Goal: Transaction & Acquisition: Book appointment/travel/reservation

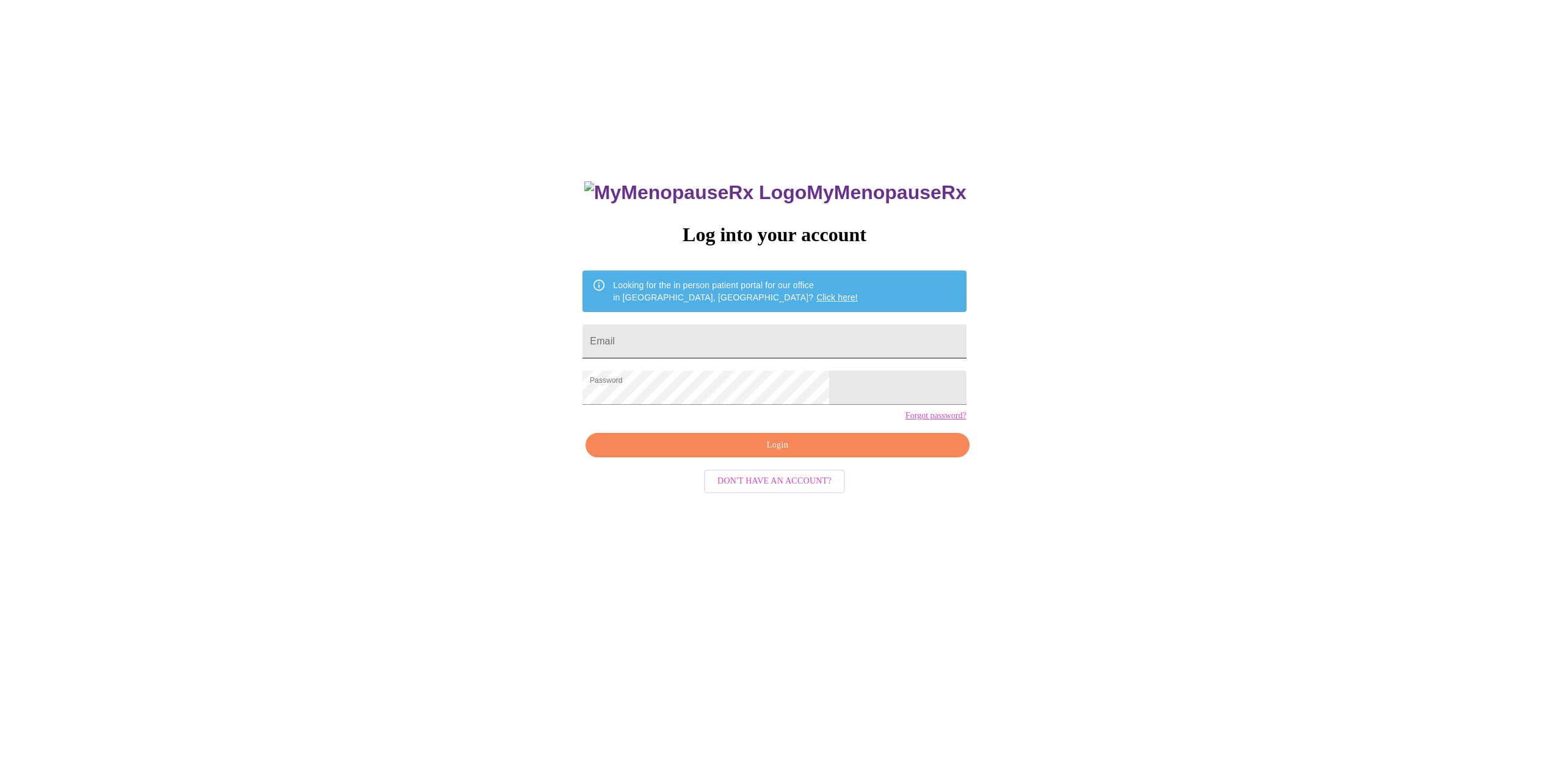
click at [707, 331] on input "Email" at bounding box center [774, 341] width 383 height 34
type input "[EMAIL_ADDRESS][DOMAIN_NAME]"
click at [804, 453] on span "Login" at bounding box center [777, 445] width 356 height 15
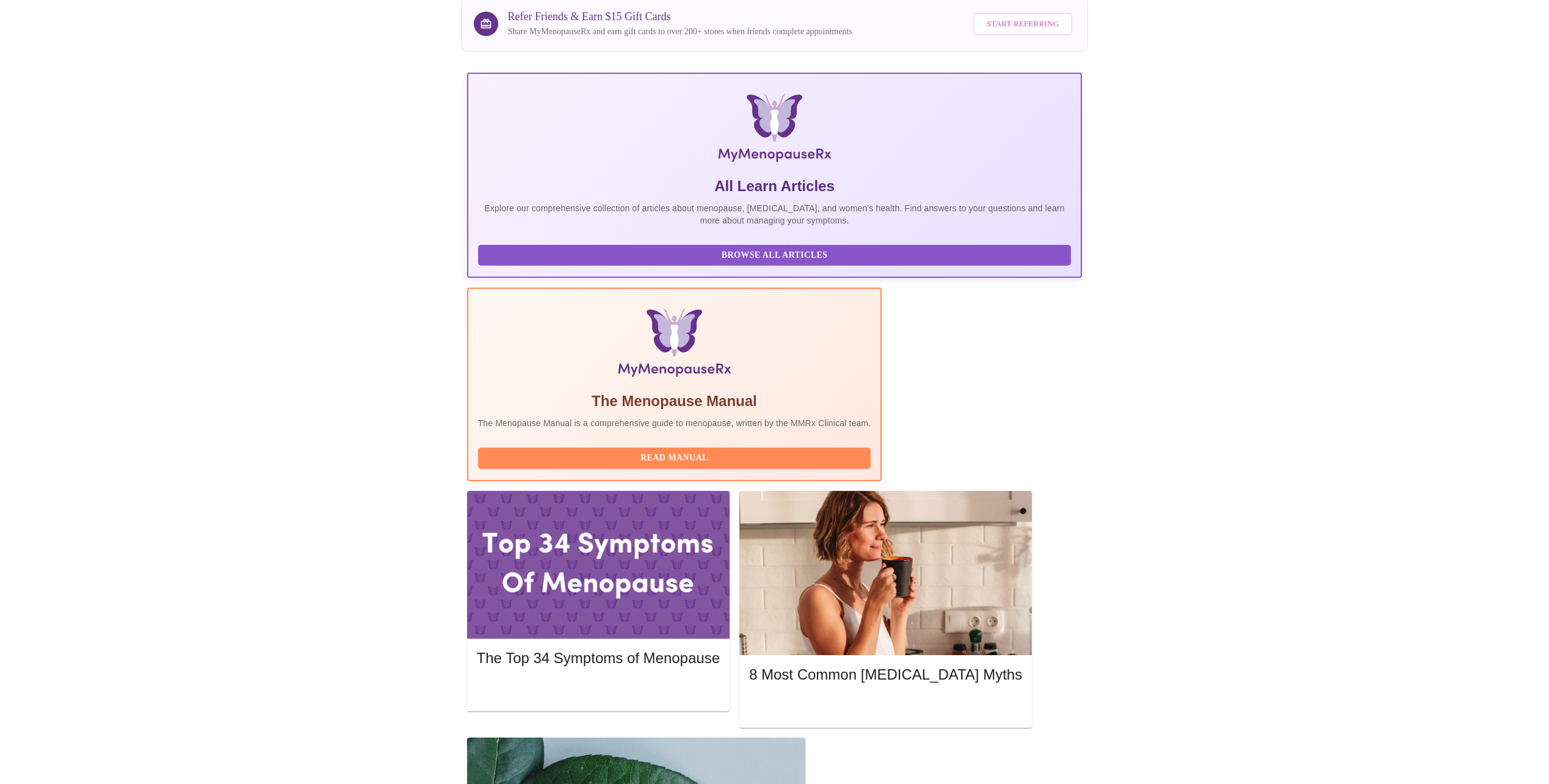
scroll to position [110, 0]
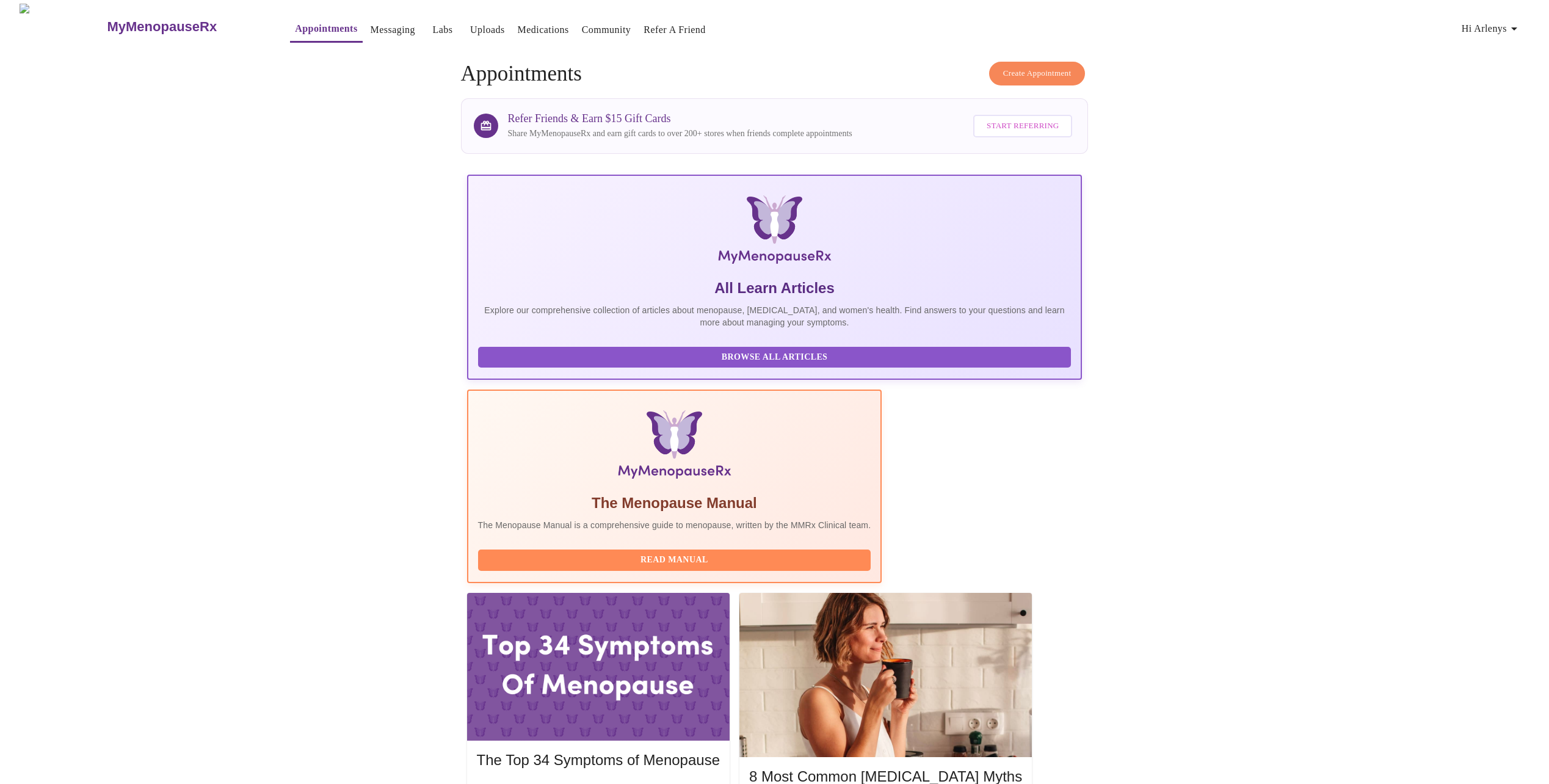
scroll to position [0, 0]
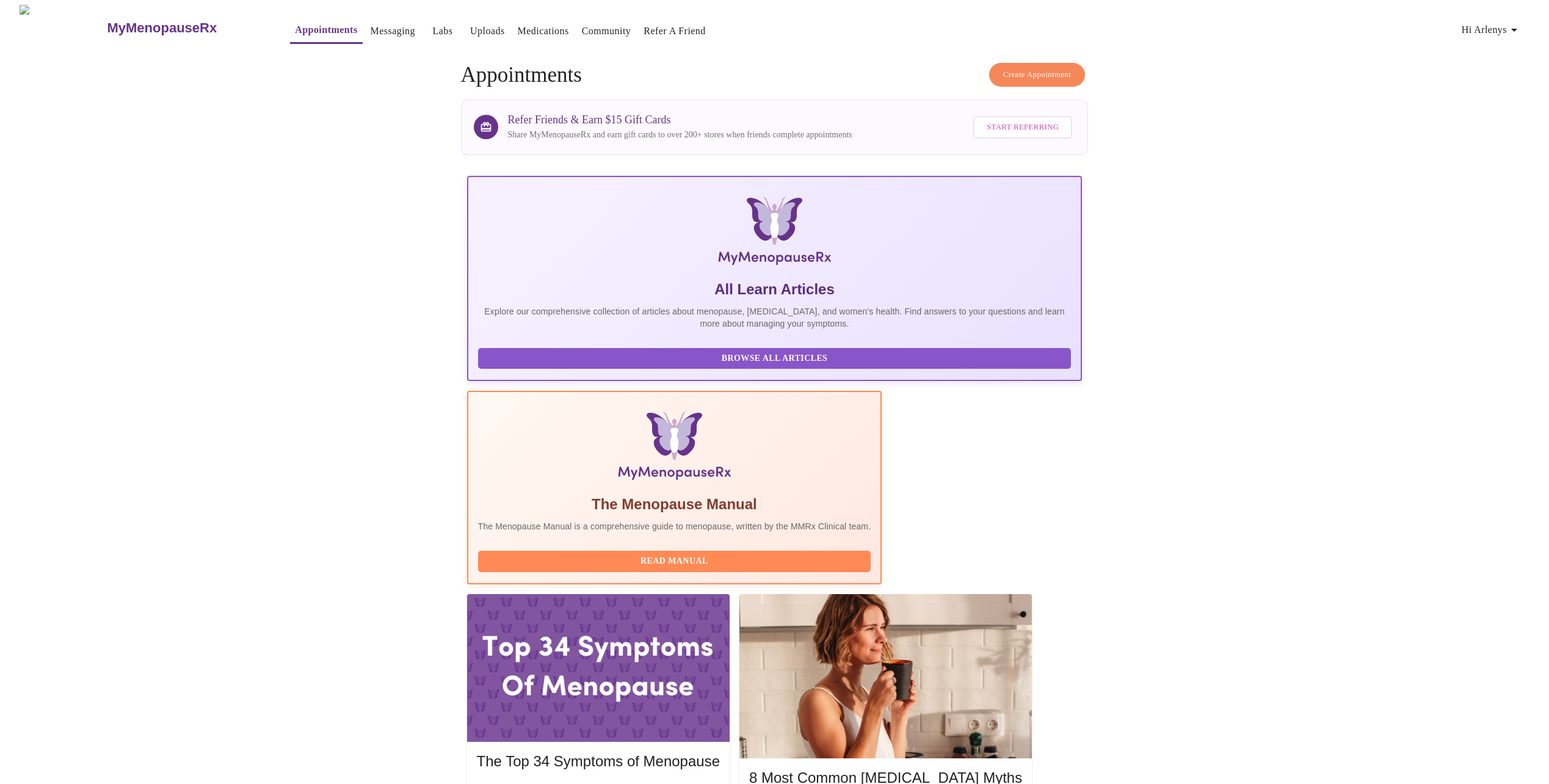
click at [1035, 73] on span "Create Appointment" at bounding box center [1037, 75] width 69 height 14
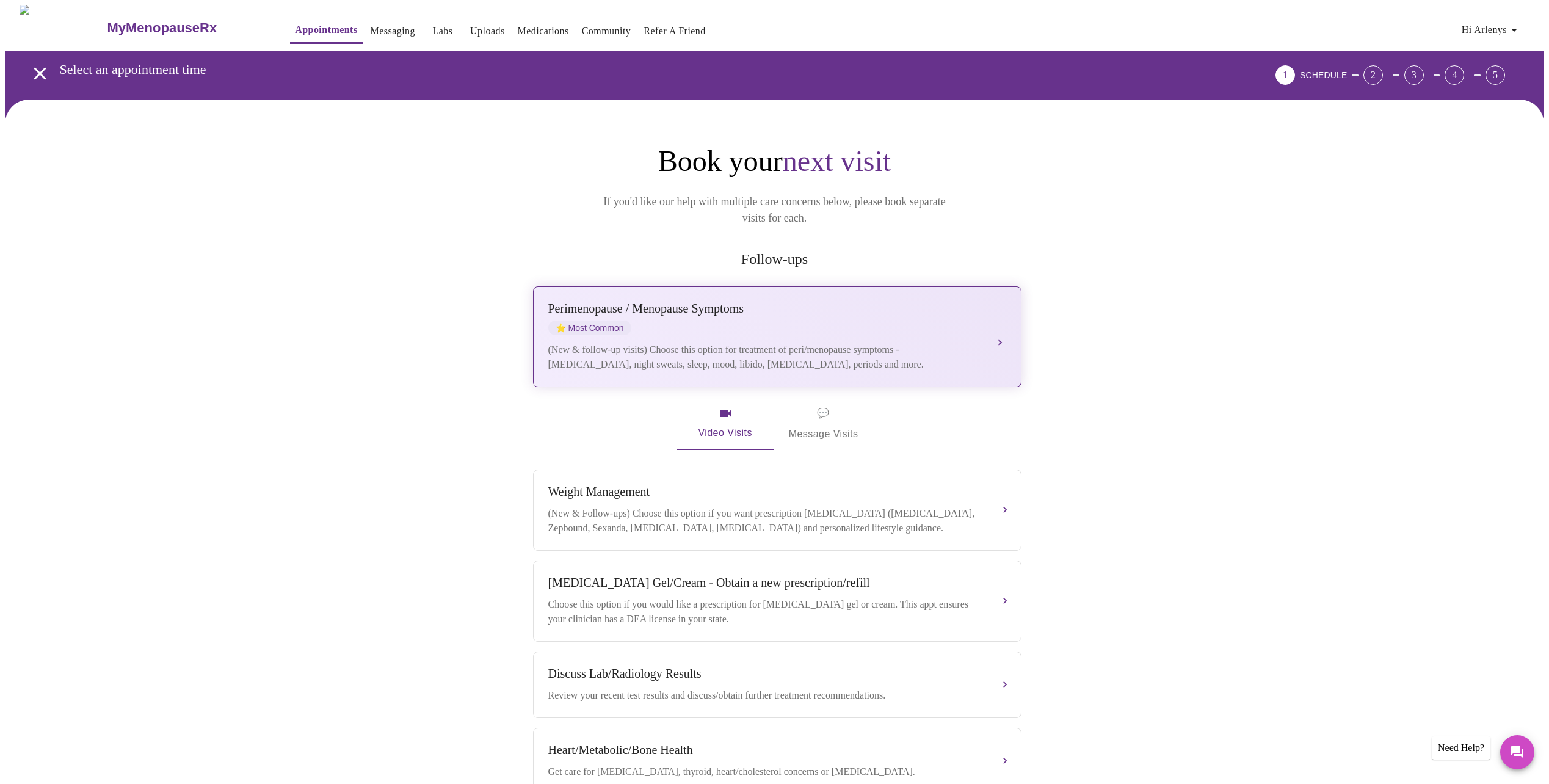
click at [691, 302] on div "Perimenopause / Menopause Symptoms" at bounding box center [765, 308] width 433 height 14
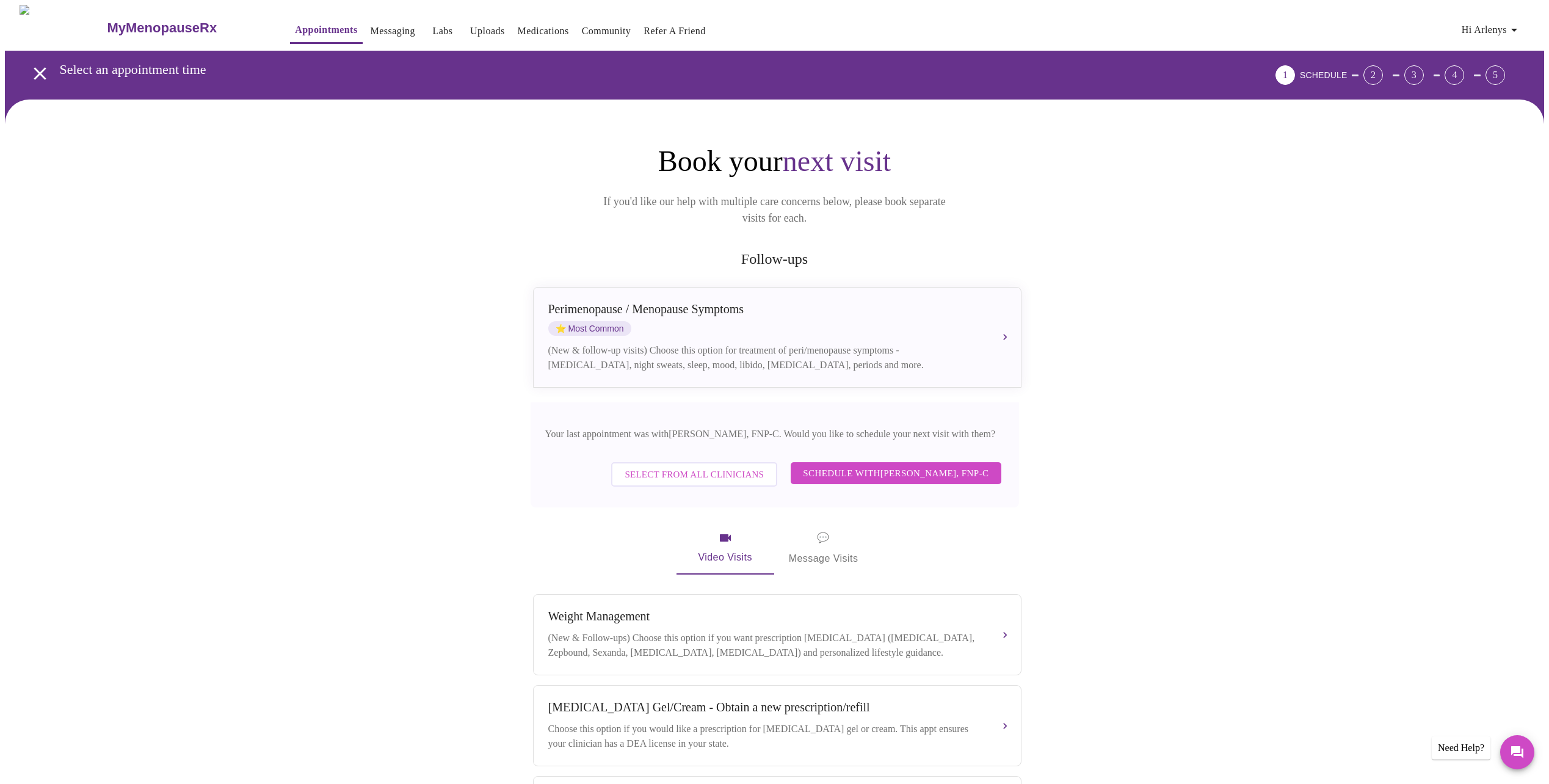
click at [904, 465] on span "Schedule with [PERSON_NAME], FNP-C" at bounding box center [895, 473] width 186 height 16
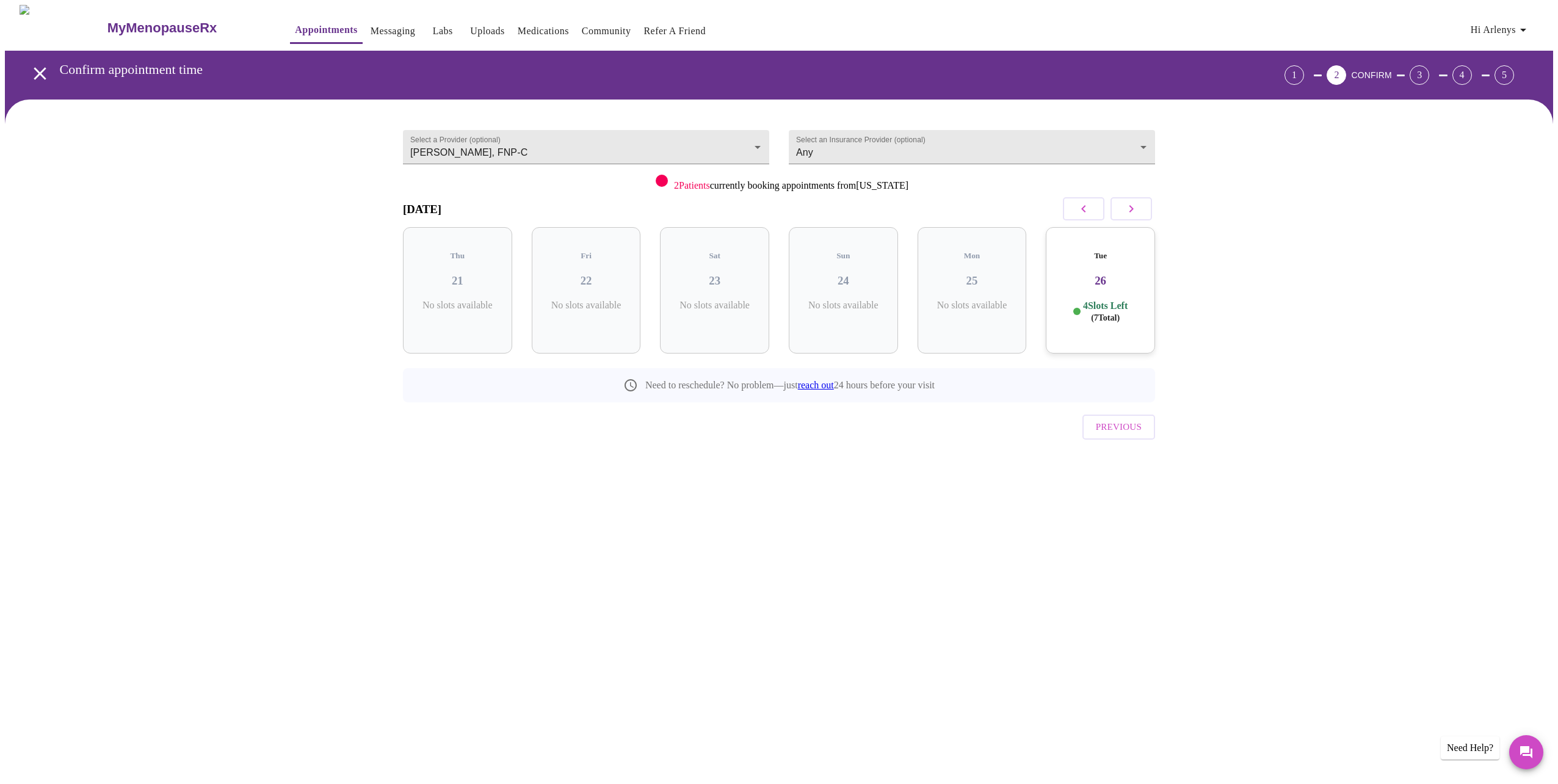
click at [1105, 279] on div "Tue 26 4 Slots Left ( 7 Total)" at bounding box center [1100, 290] width 109 height 126
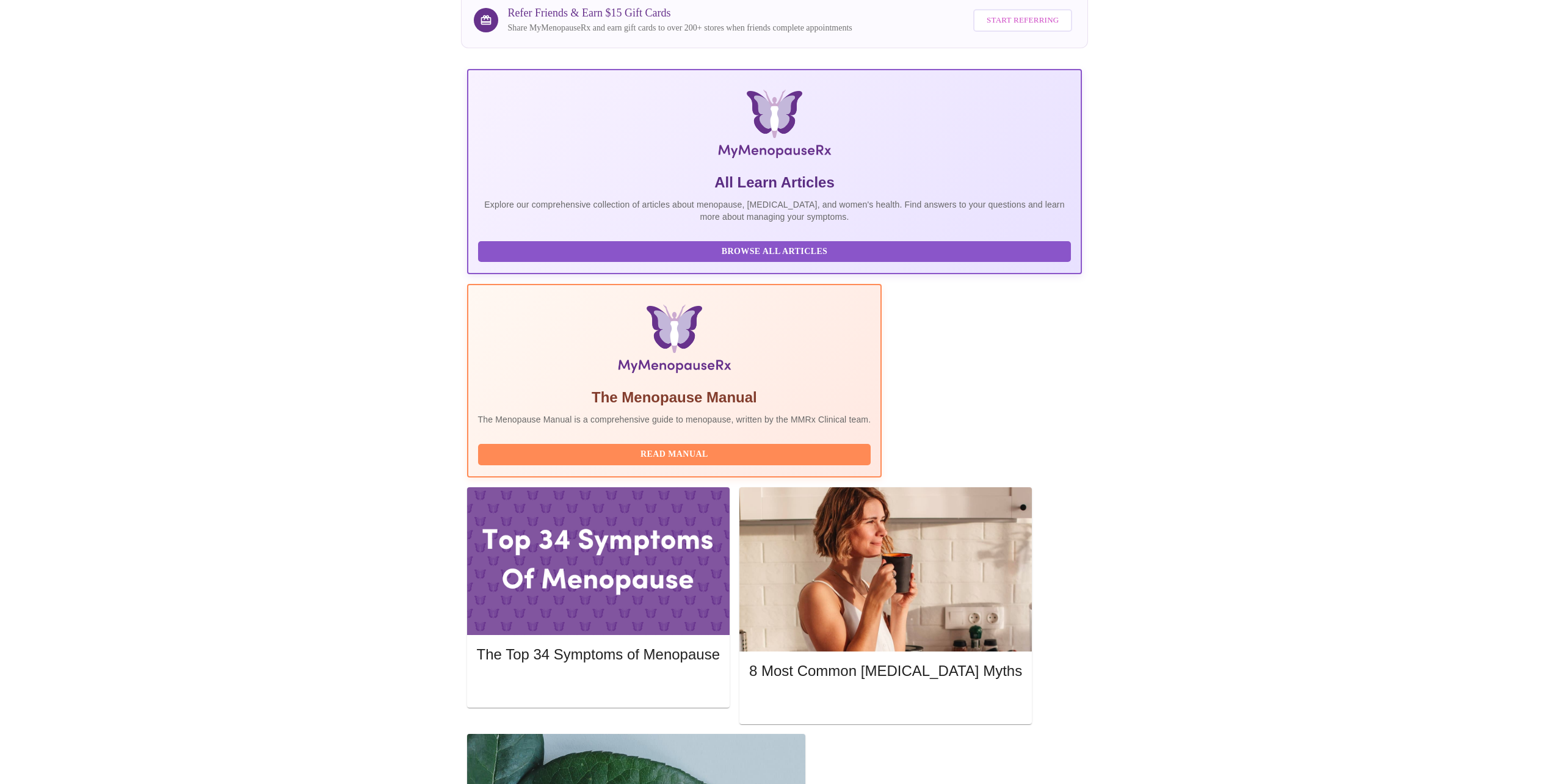
scroll to position [110, 0]
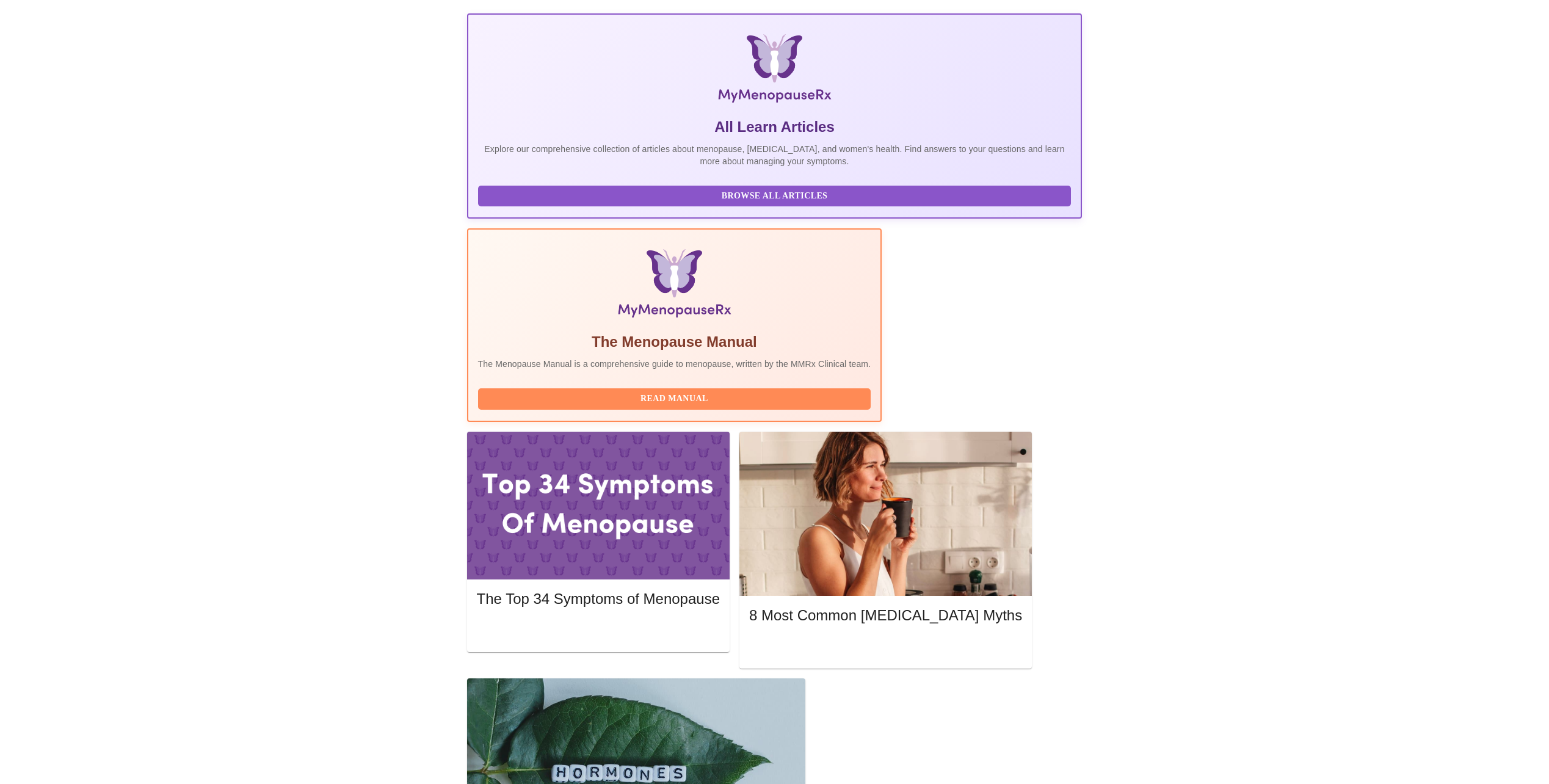
scroll to position [220, 0]
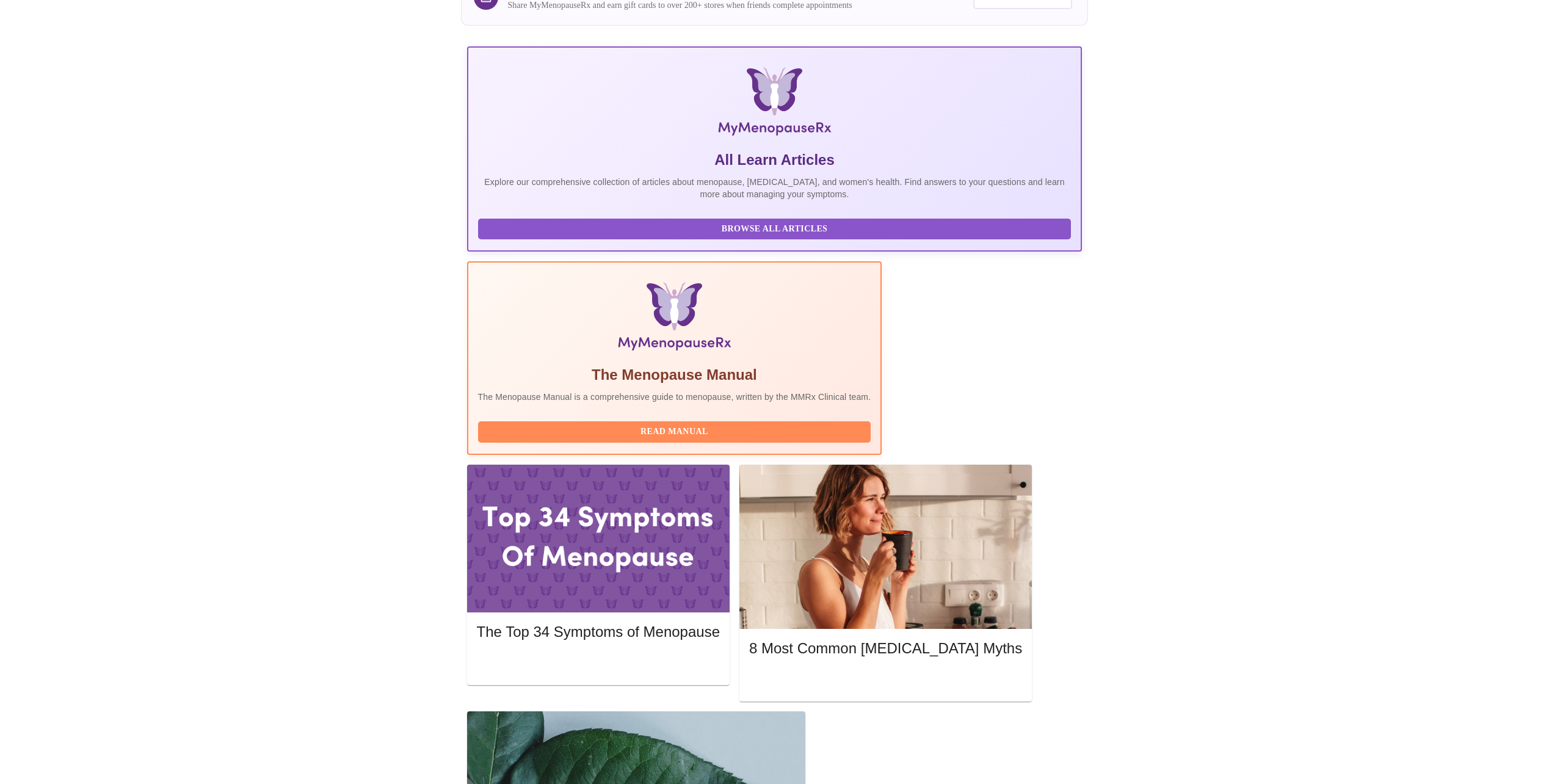
scroll to position [0, 0]
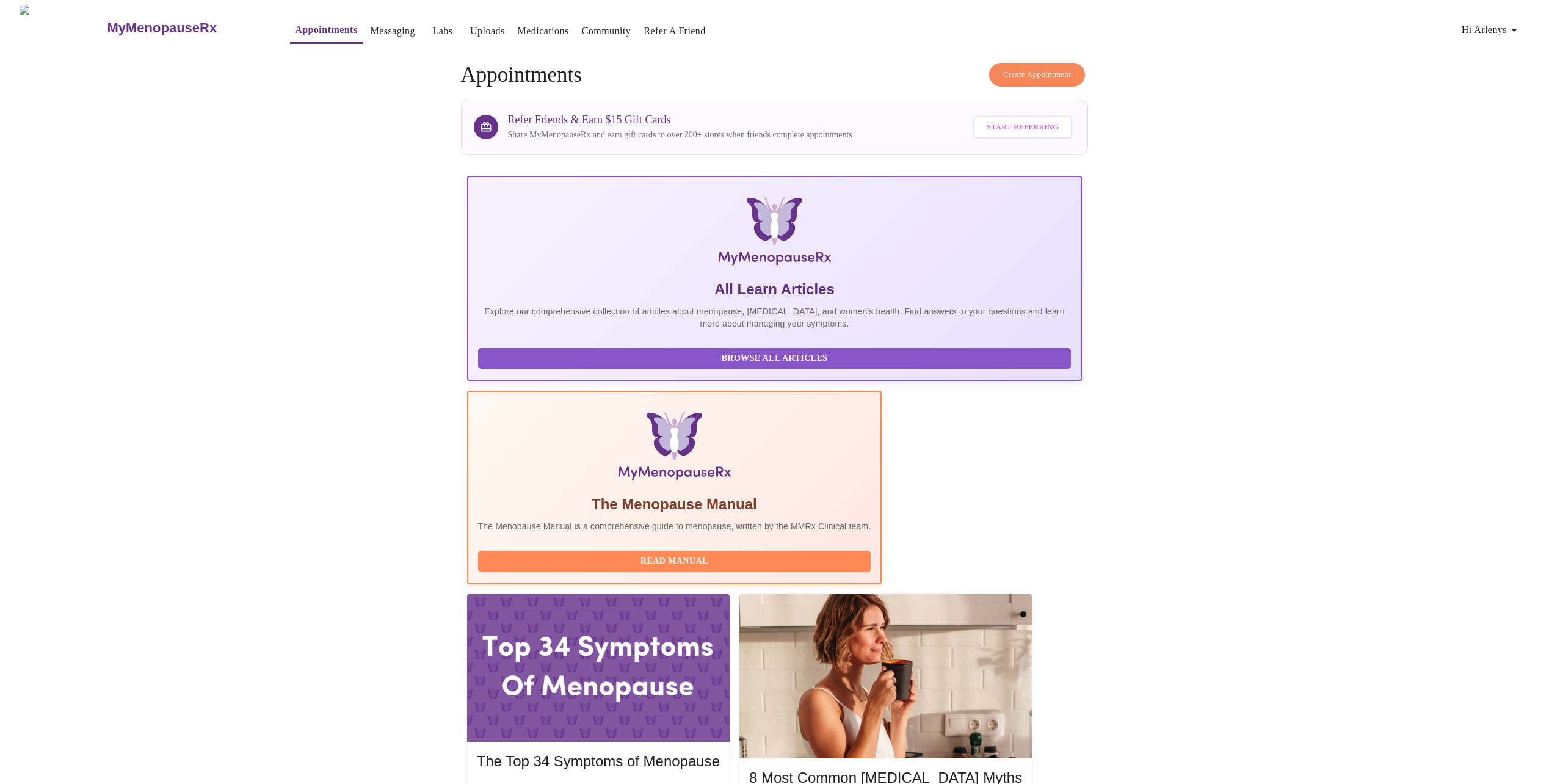
click at [1023, 75] on span "Create Appointment" at bounding box center [1037, 75] width 69 height 14
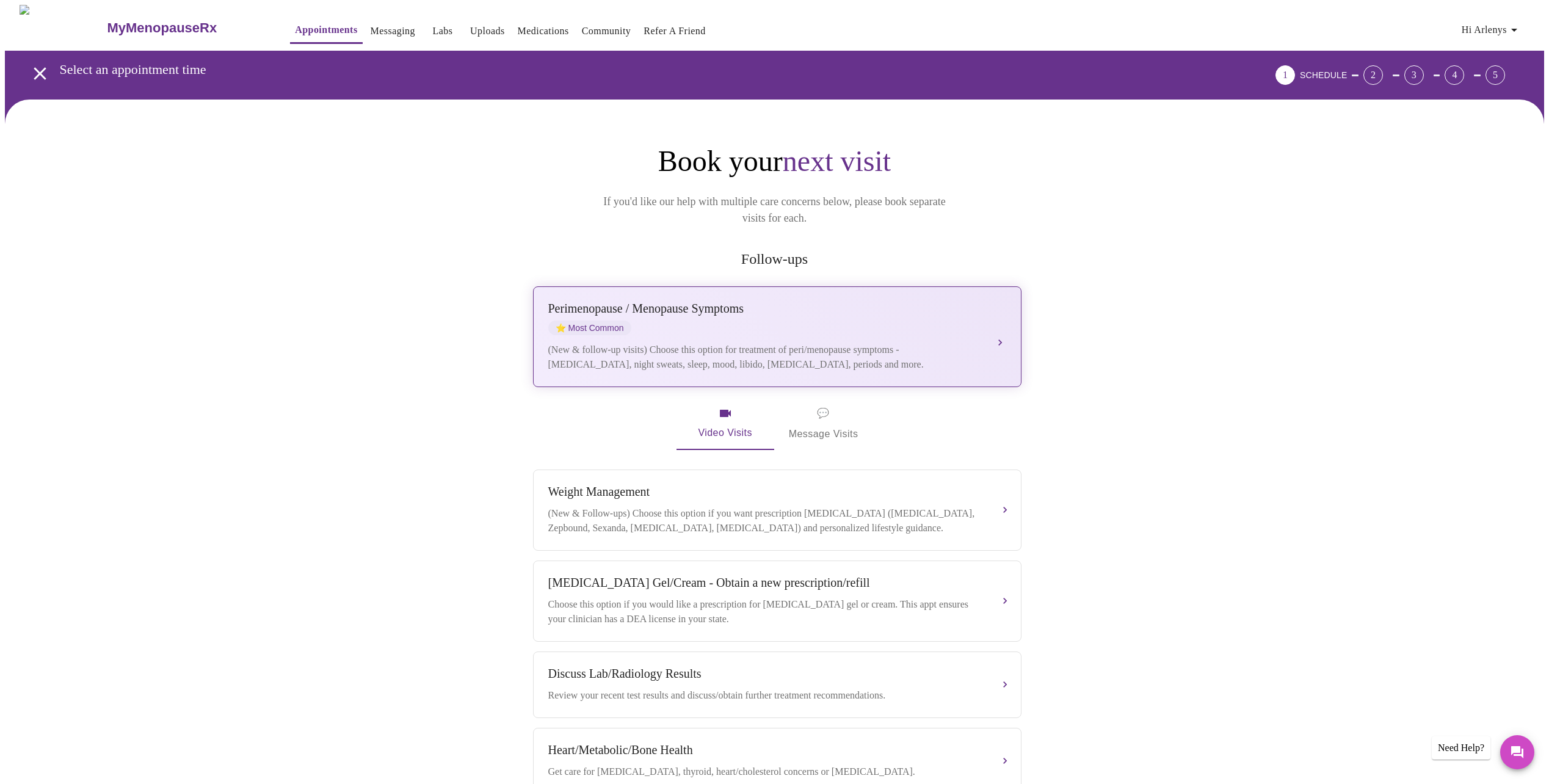
click at [760, 343] on div "(New & follow-up visits) Choose this option for treatment of peri/menopause sym…" at bounding box center [765, 357] width 433 height 29
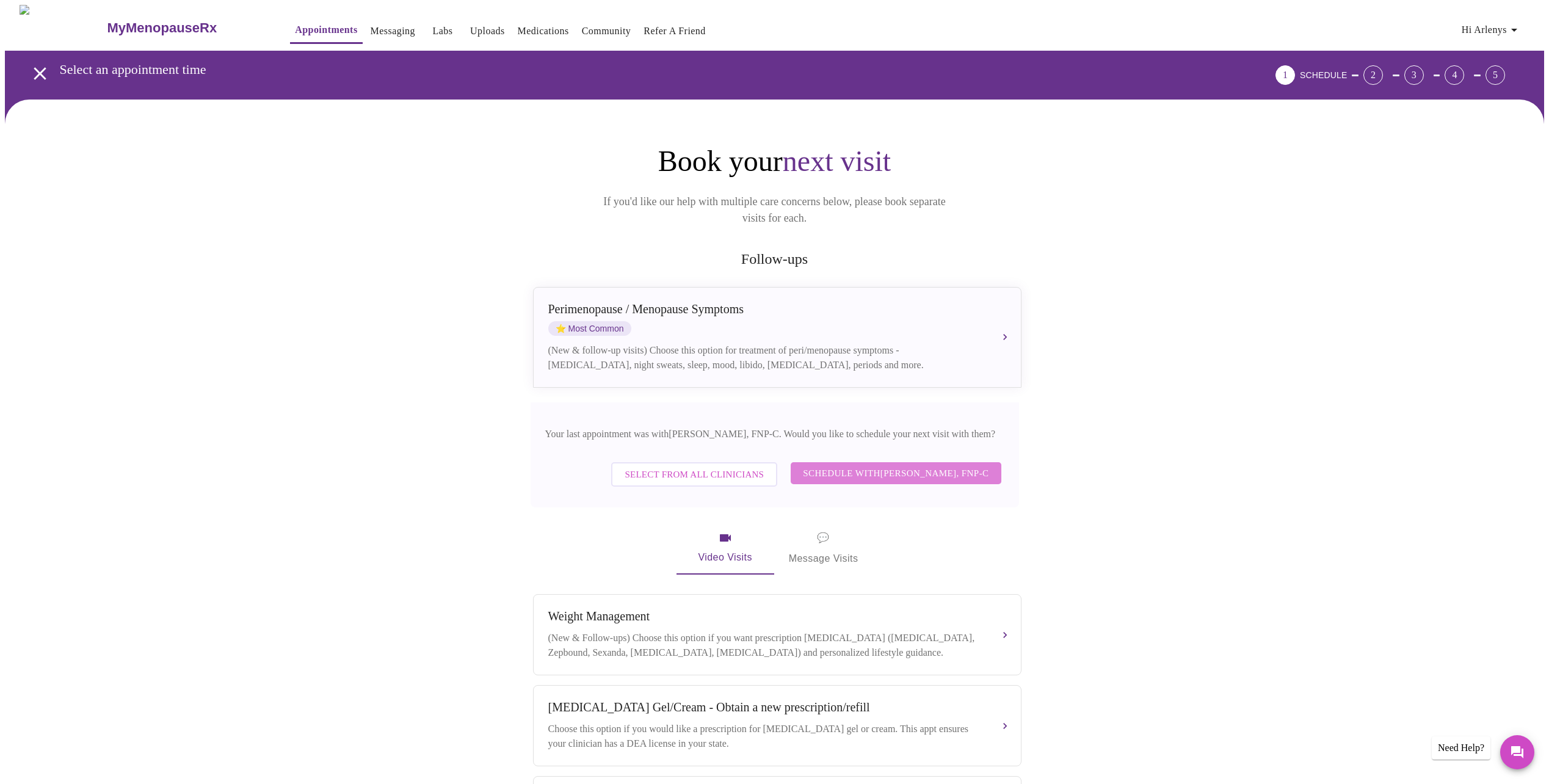
click at [861, 465] on span "Schedule with [PERSON_NAME], FNP-C" at bounding box center [895, 473] width 186 height 16
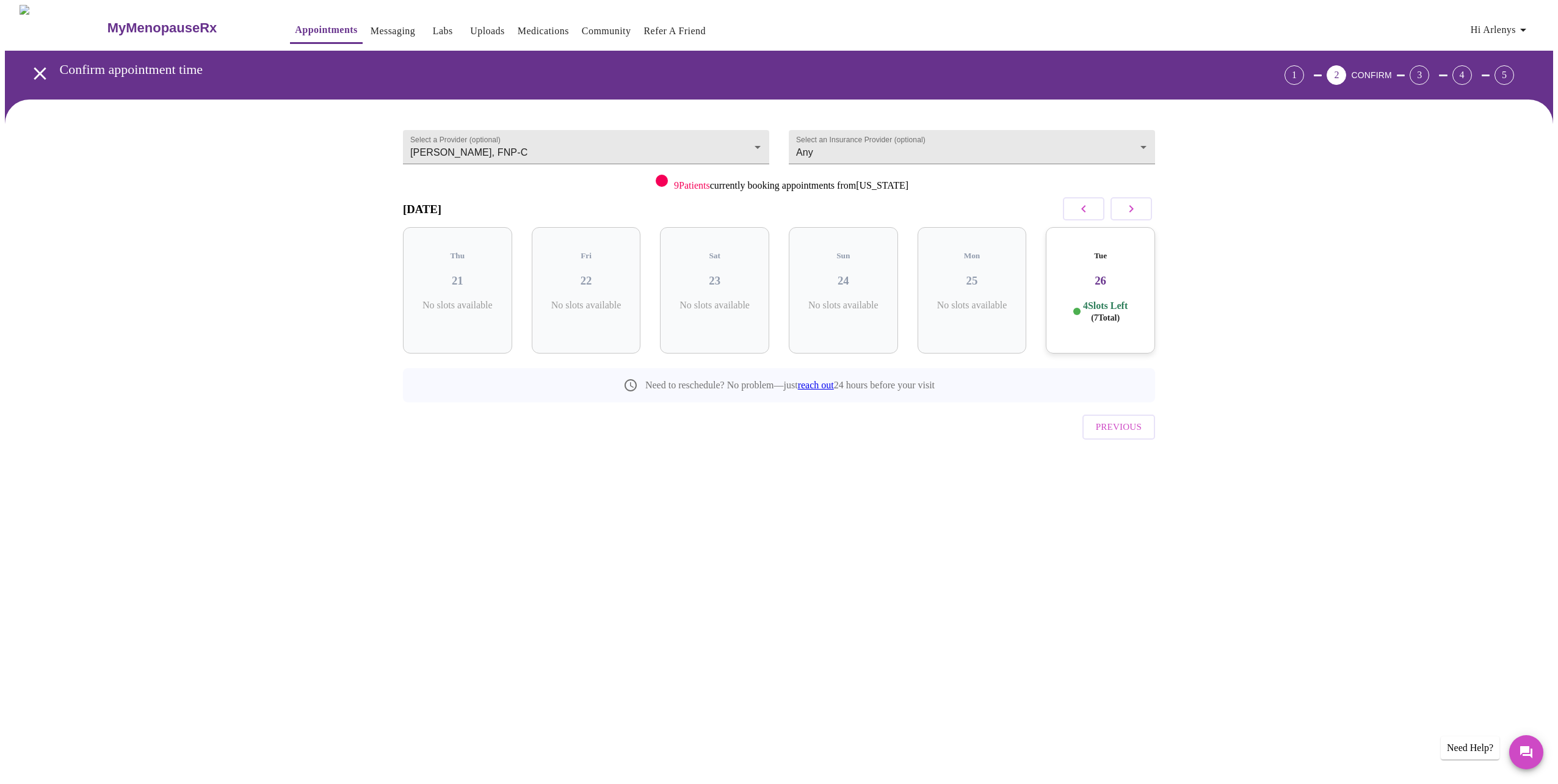
click at [1114, 274] on h3 "26" at bounding box center [1100, 281] width 90 height 13
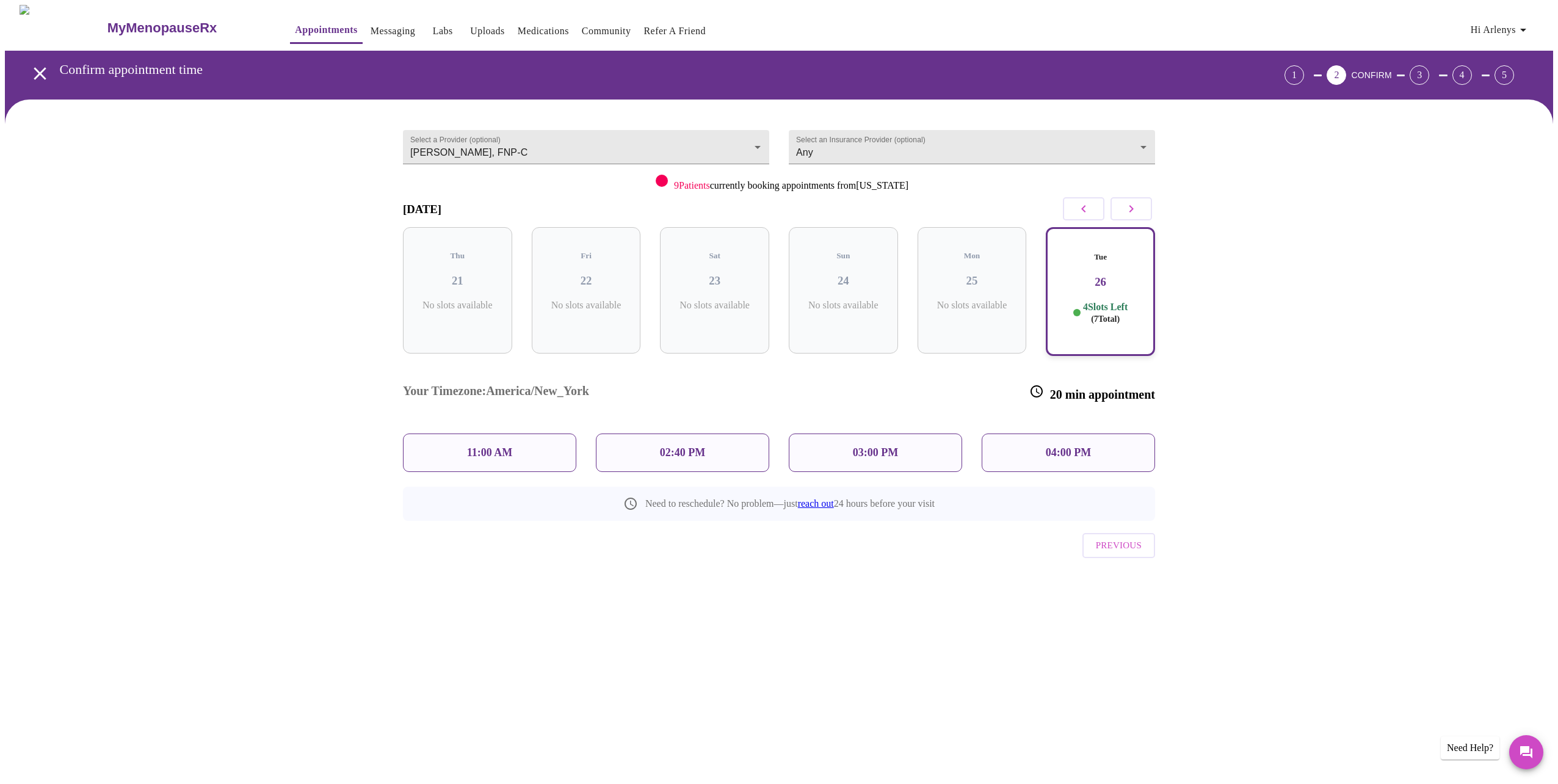
click at [1129, 207] on icon "button" at bounding box center [1132, 209] width 15 height 15
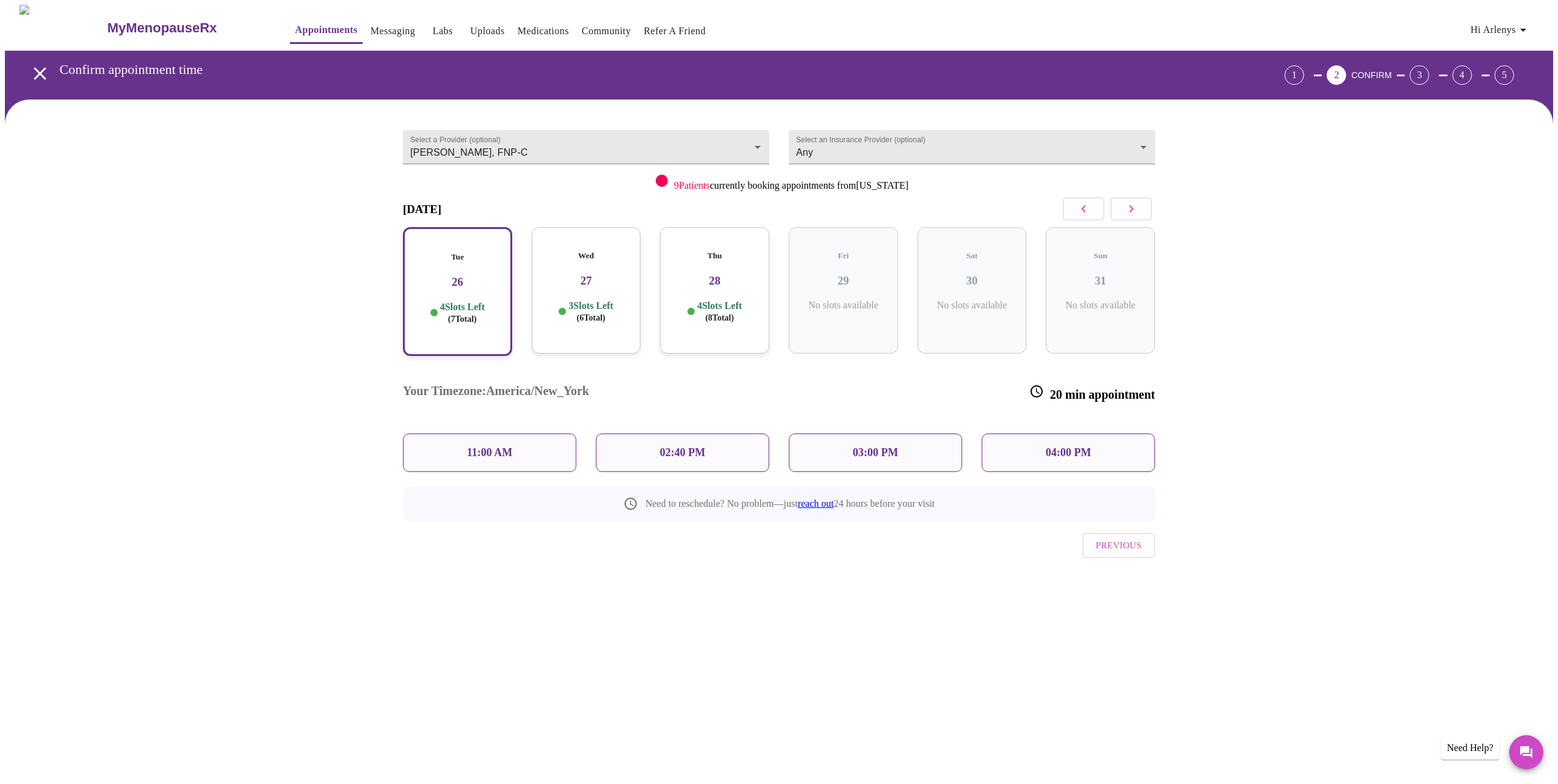
click at [608, 274] on h3 "27" at bounding box center [586, 281] width 90 height 13
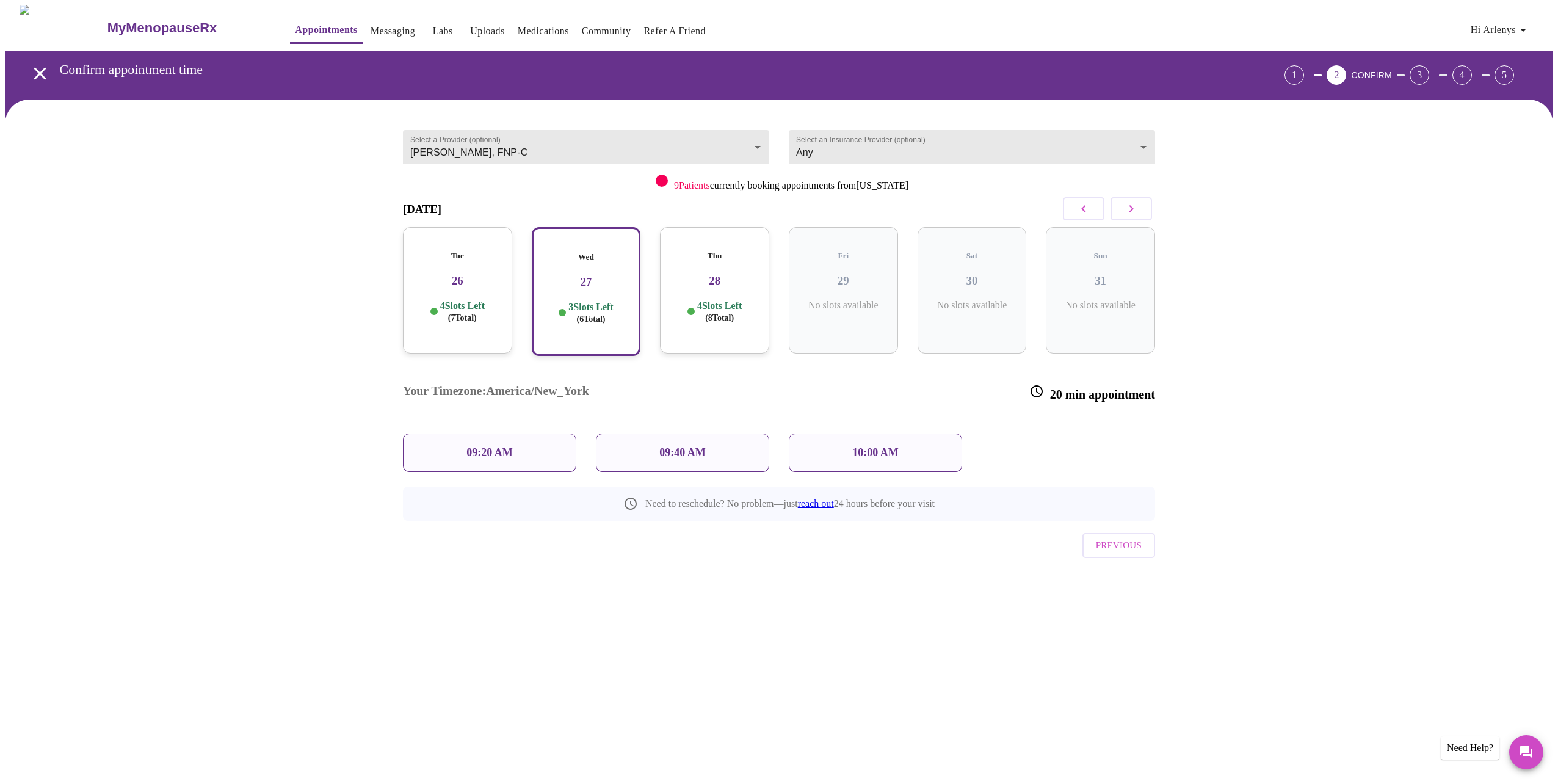
click at [598, 276] on h3 "27" at bounding box center [586, 282] width 87 height 13
click at [477, 447] on p "09:20 AM" at bounding box center [490, 452] width 46 height 13
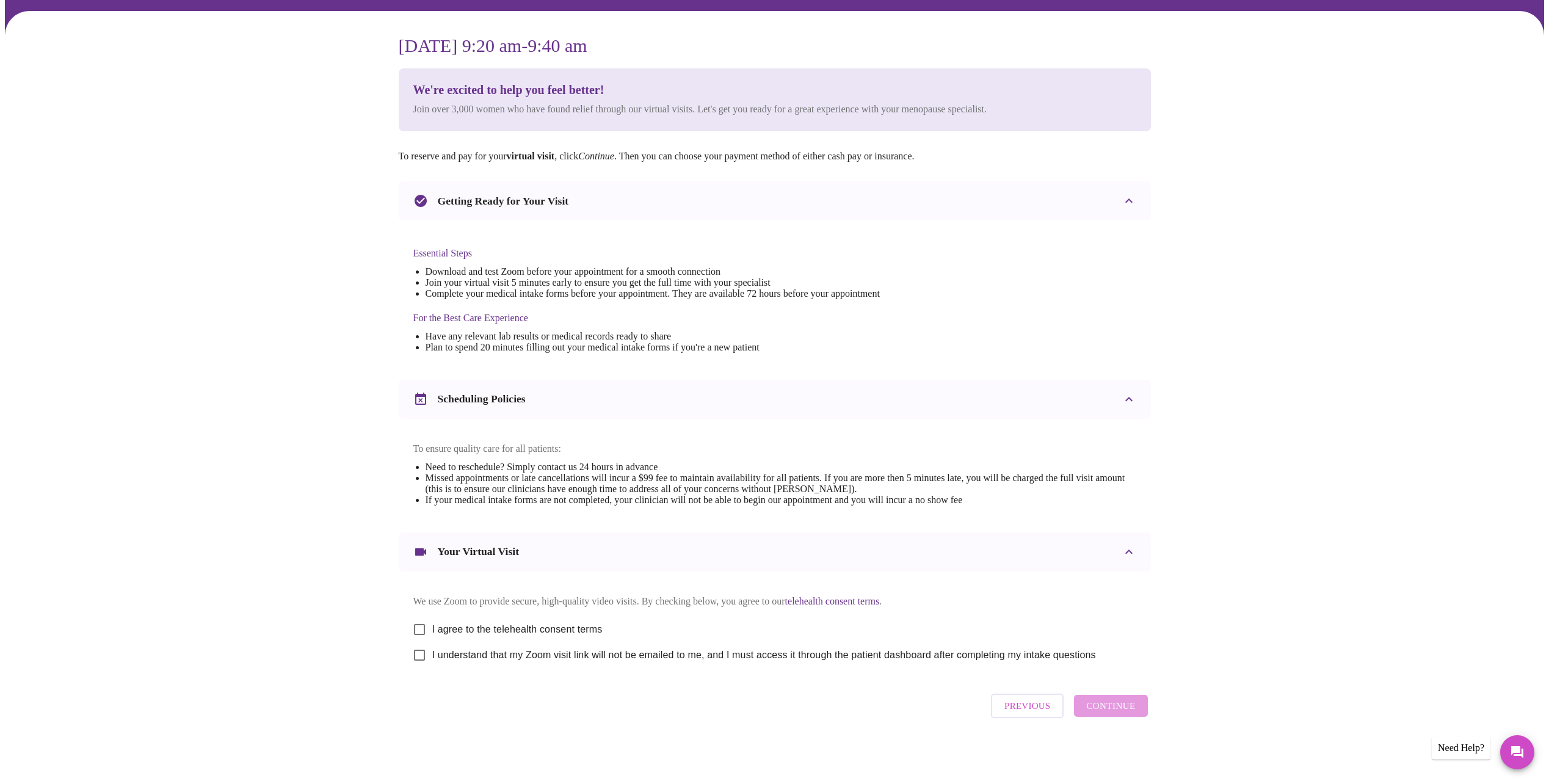
scroll to position [102, 0]
click at [417, 621] on input "I agree to the telehealth consent terms" at bounding box center [419, 629] width 25 height 25
checkbox input "true"
click at [418, 654] on input "I understand that my Zoom visit link will not be emailed to me, and I must acce…" at bounding box center [419, 655] width 25 height 25
checkbox input "true"
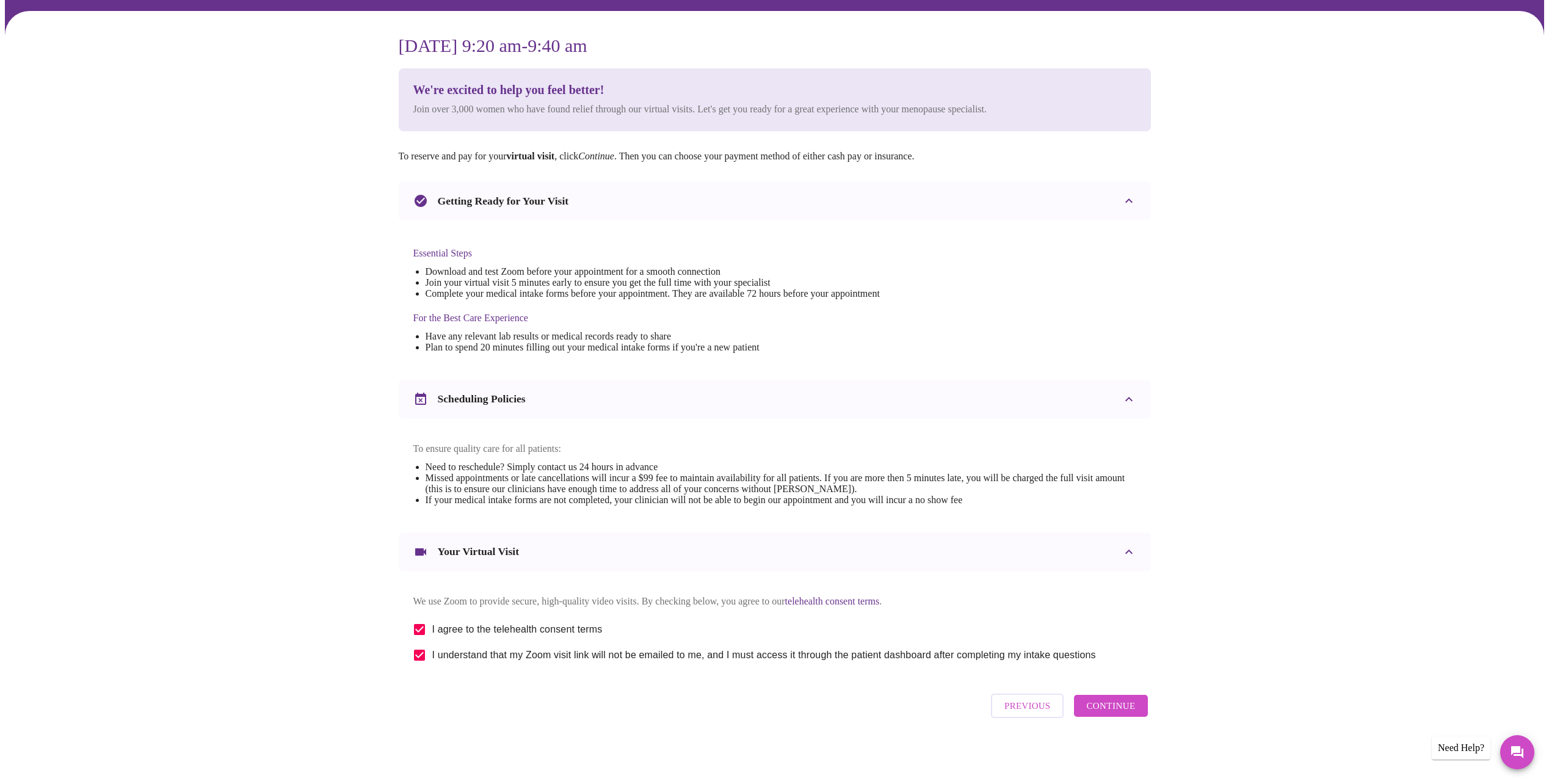
click at [1114, 712] on span "Continue" at bounding box center [1110, 705] width 49 height 16
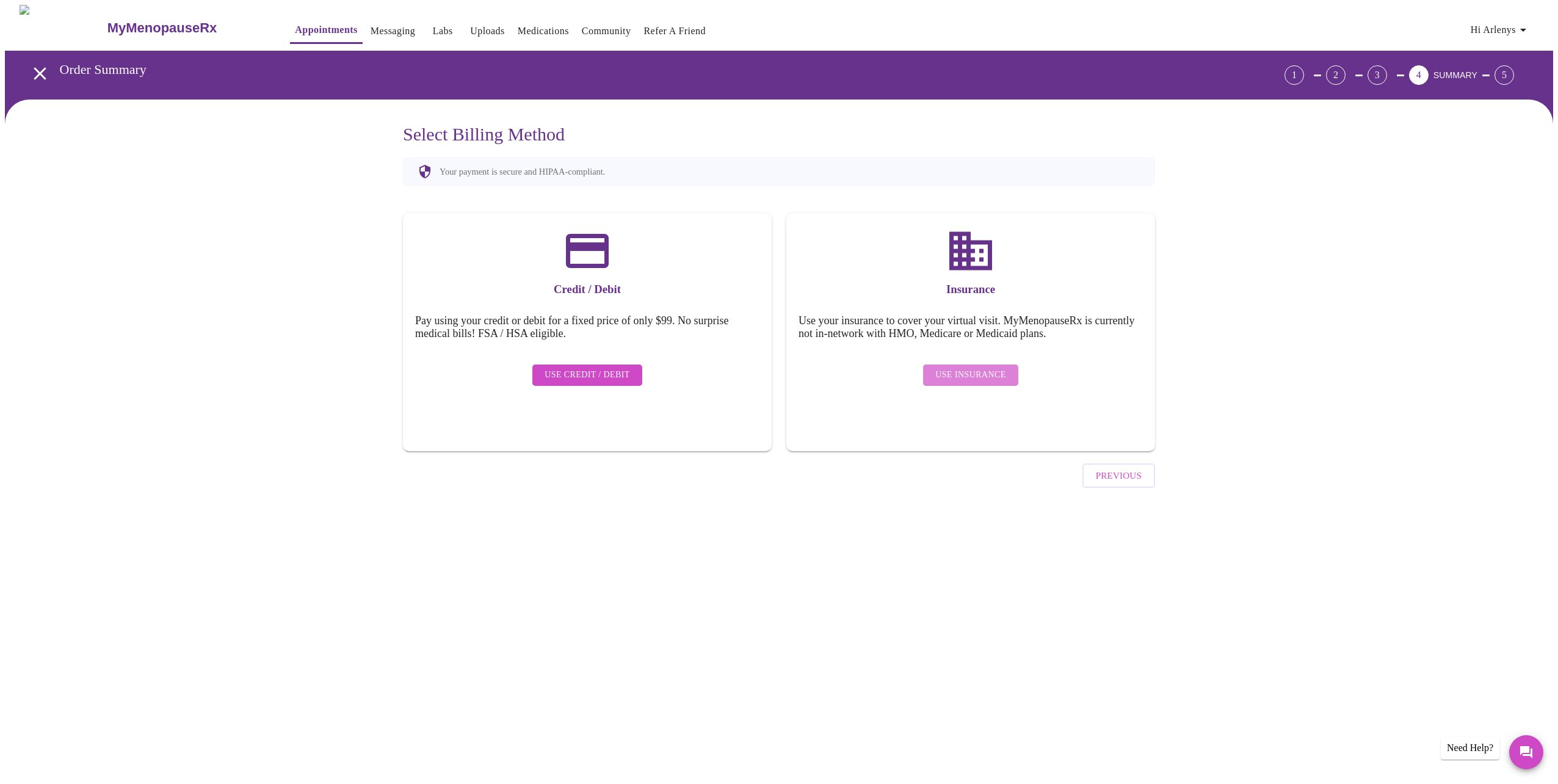
click at [993, 368] on span "Use Insurance" at bounding box center [970, 375] width 70 height 15
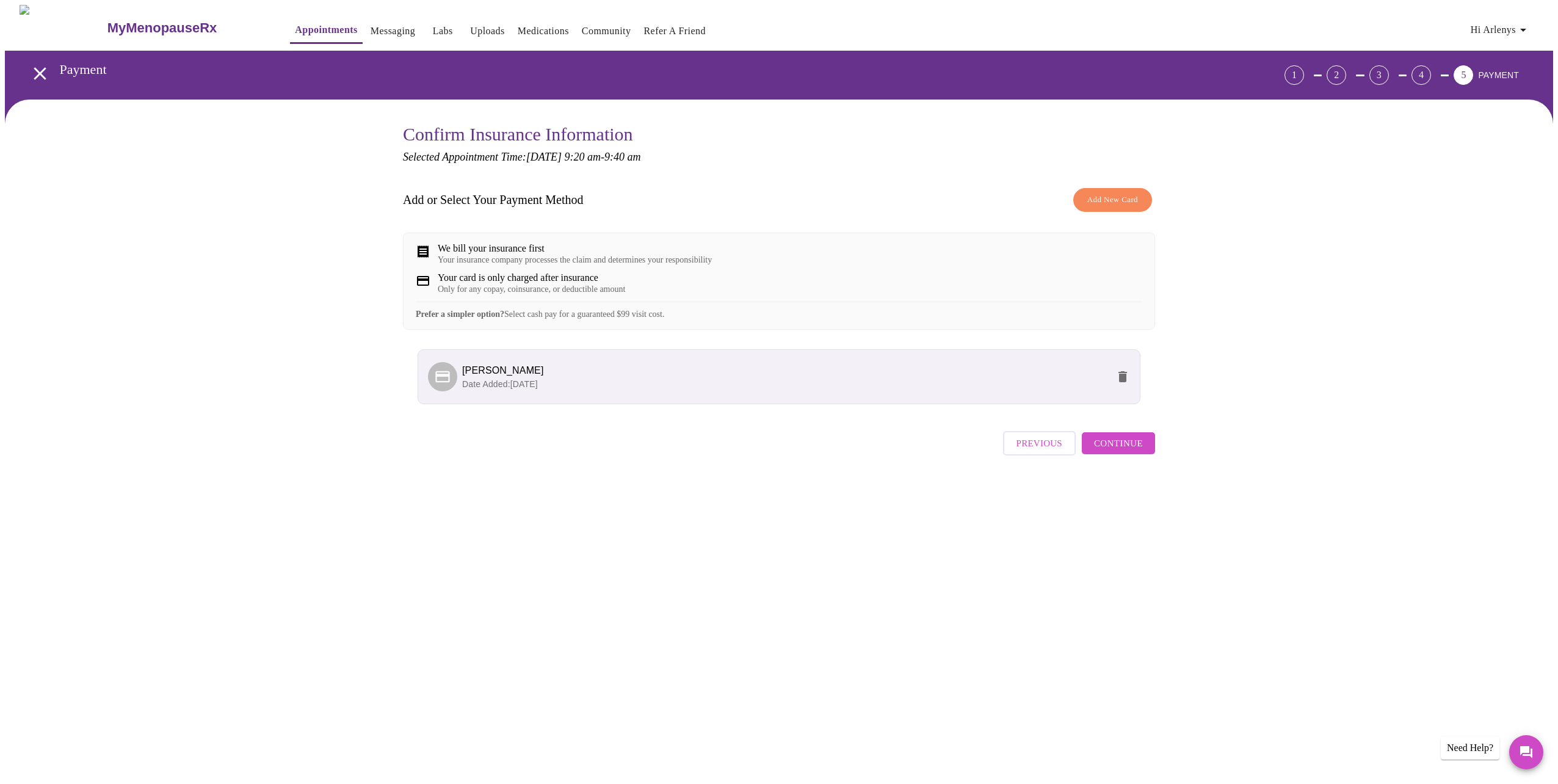
click at [1135, 195] on span "Add New Card" at bounding box center [1113, 199] width 51 height 14
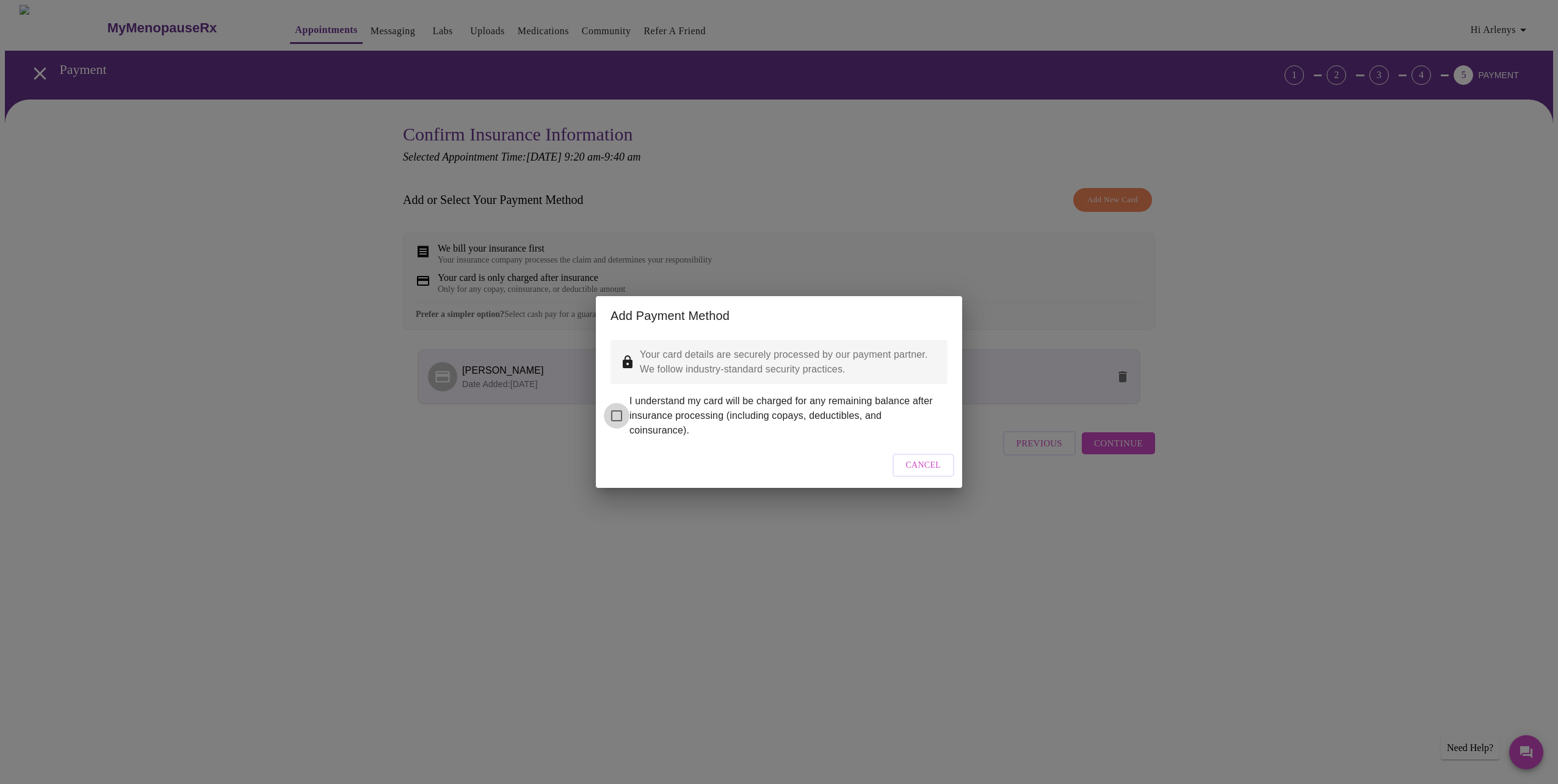
click at [625, 410] on input "I understand my card will be charged for any remaining balance after insurance …" at bounding box center [617, 416] width 25 height 25
checkbox input "true"
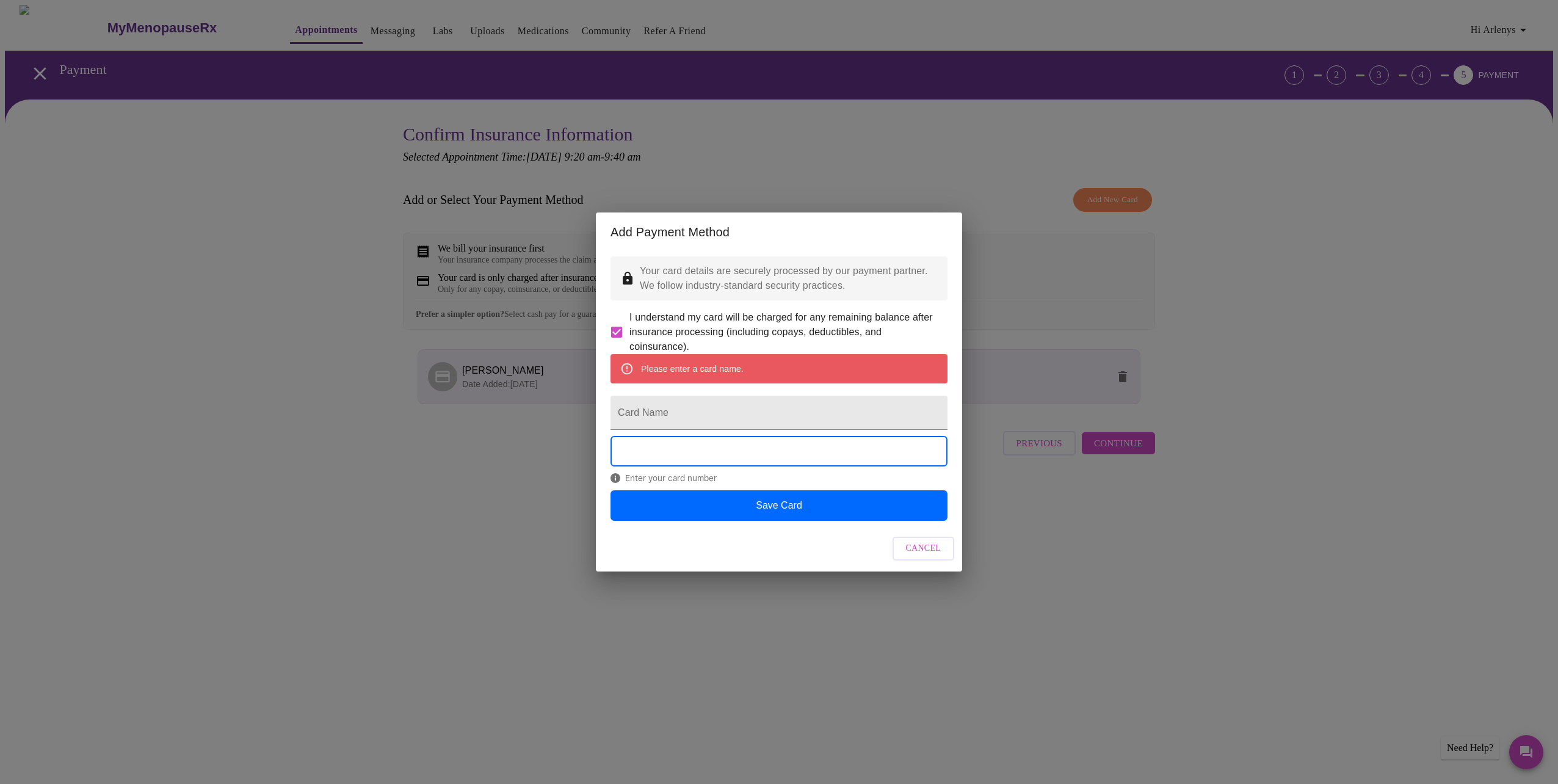
click at [928, 556] on span "Cancel" at bounding box center [923, 548] width 35 height 15
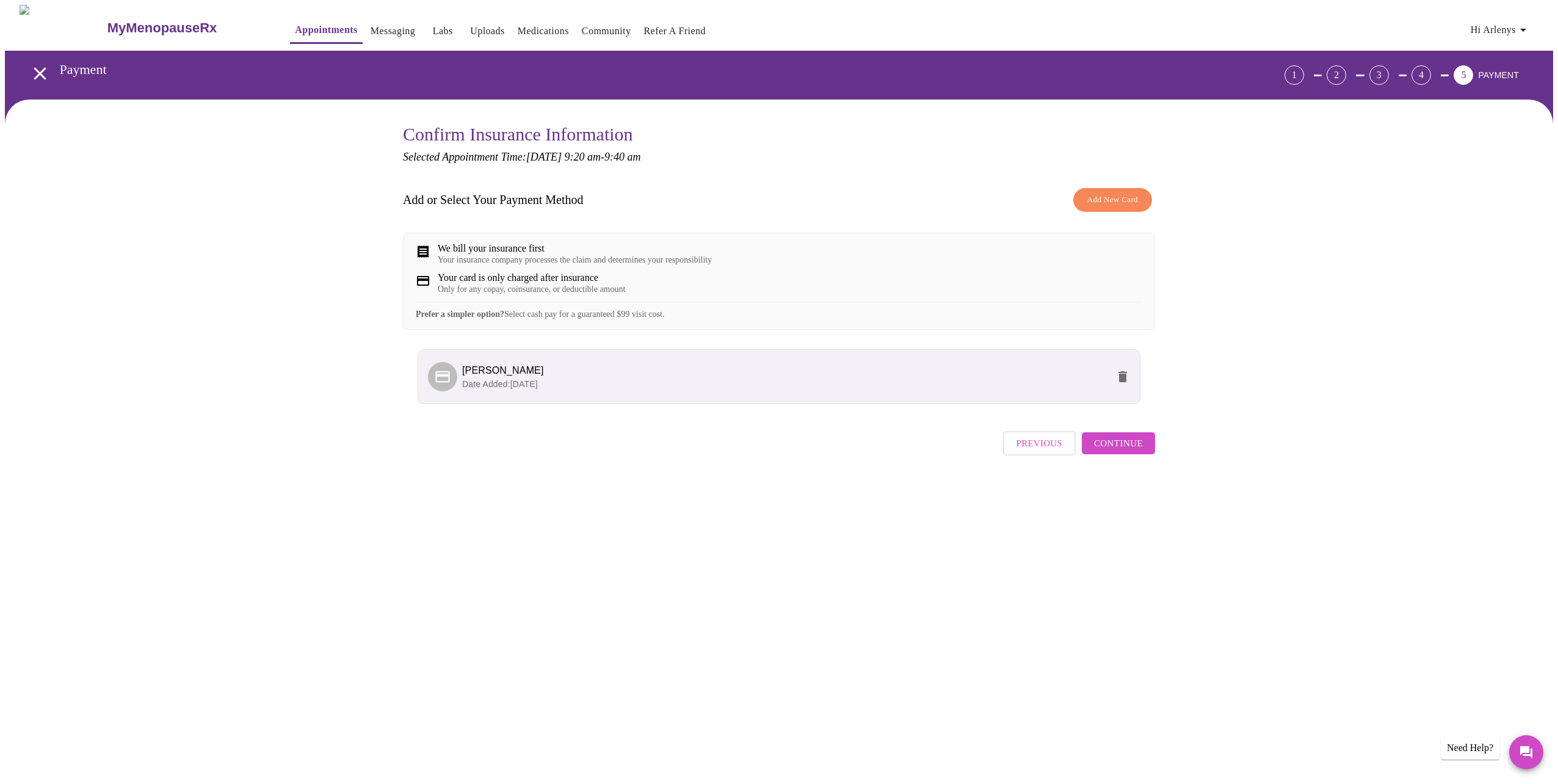
click at [1149, 454] on button "Continue" at bounding box center [1119, 443] width 73 height 22
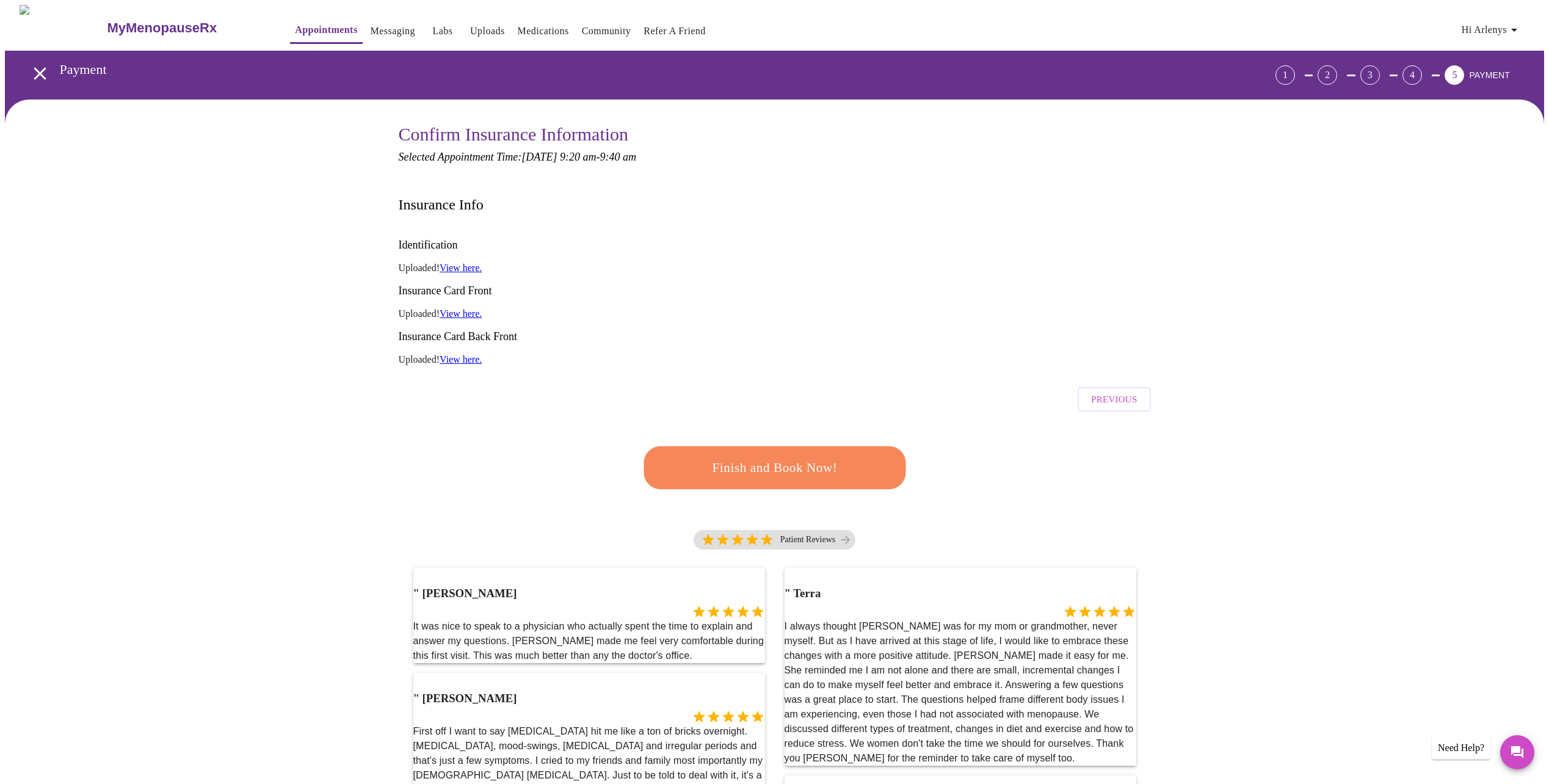
scroll to position [61, 0]
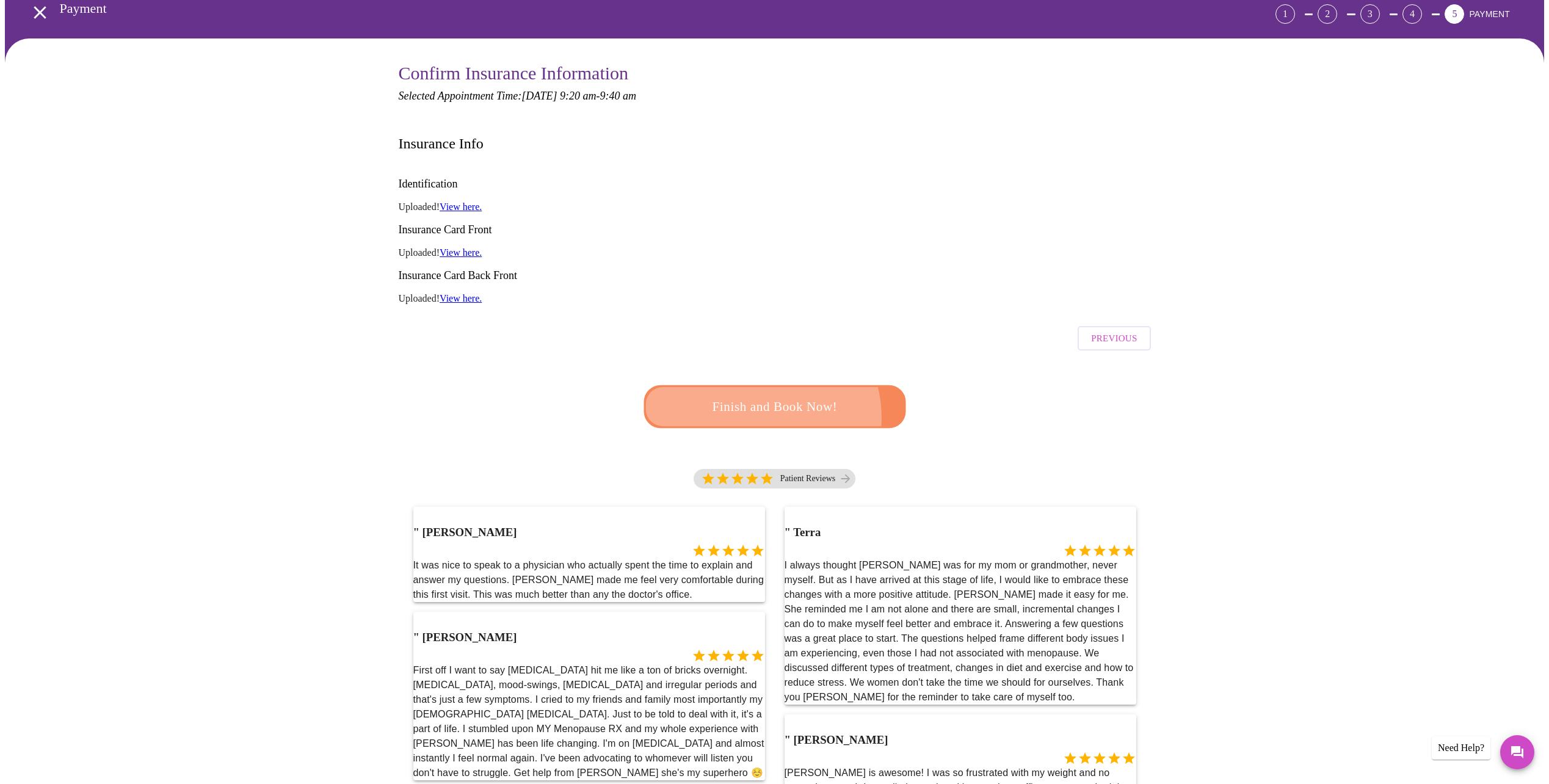
click at [760, 395] on span "Finish and Book Now!" at bounding box center [774, 406] width 227 height 22
click at [1116, 330] on span "Previous" at bounding box center [1114, 337] width 46 height 16
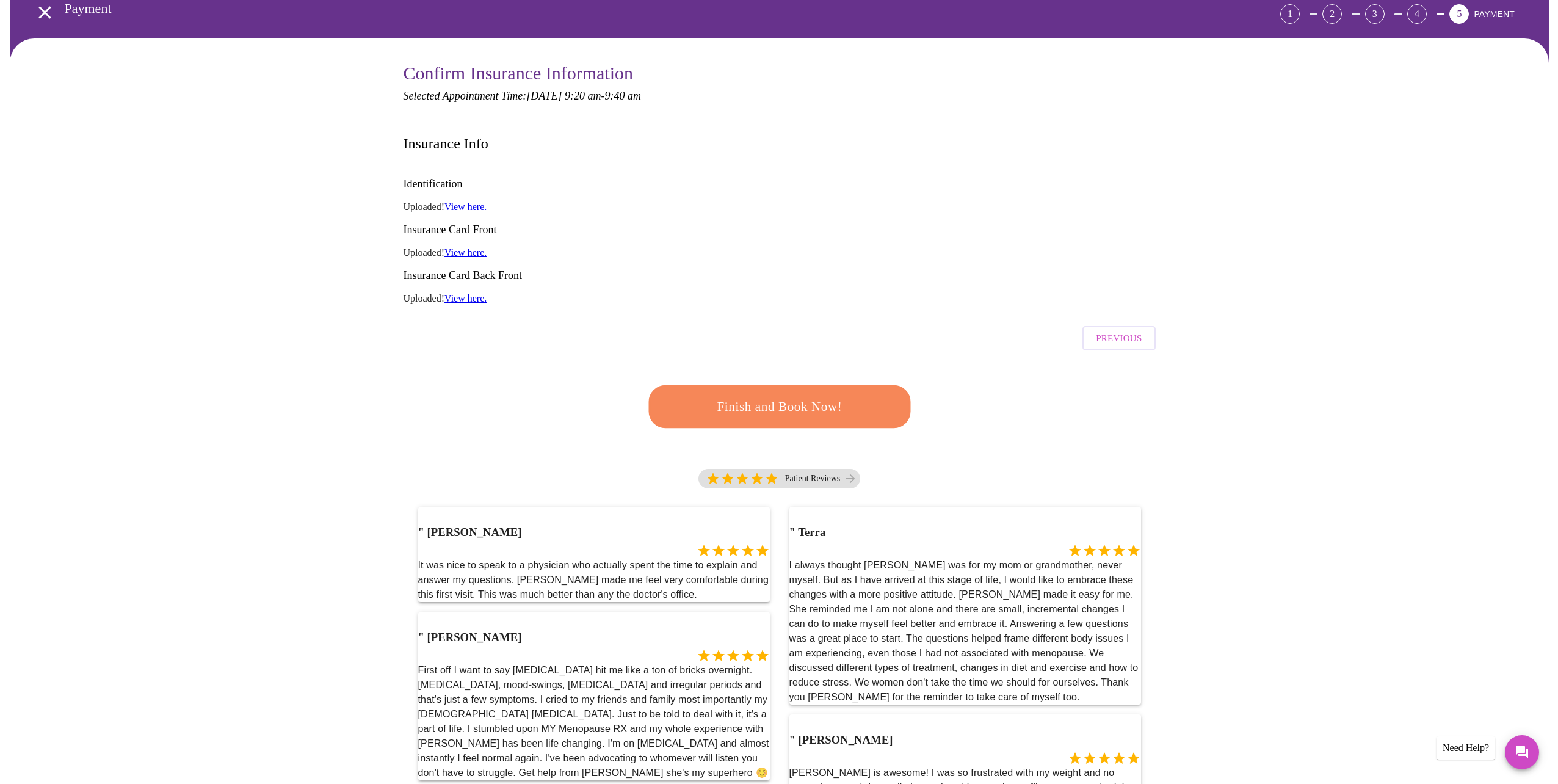
scroll to position [0, 0]
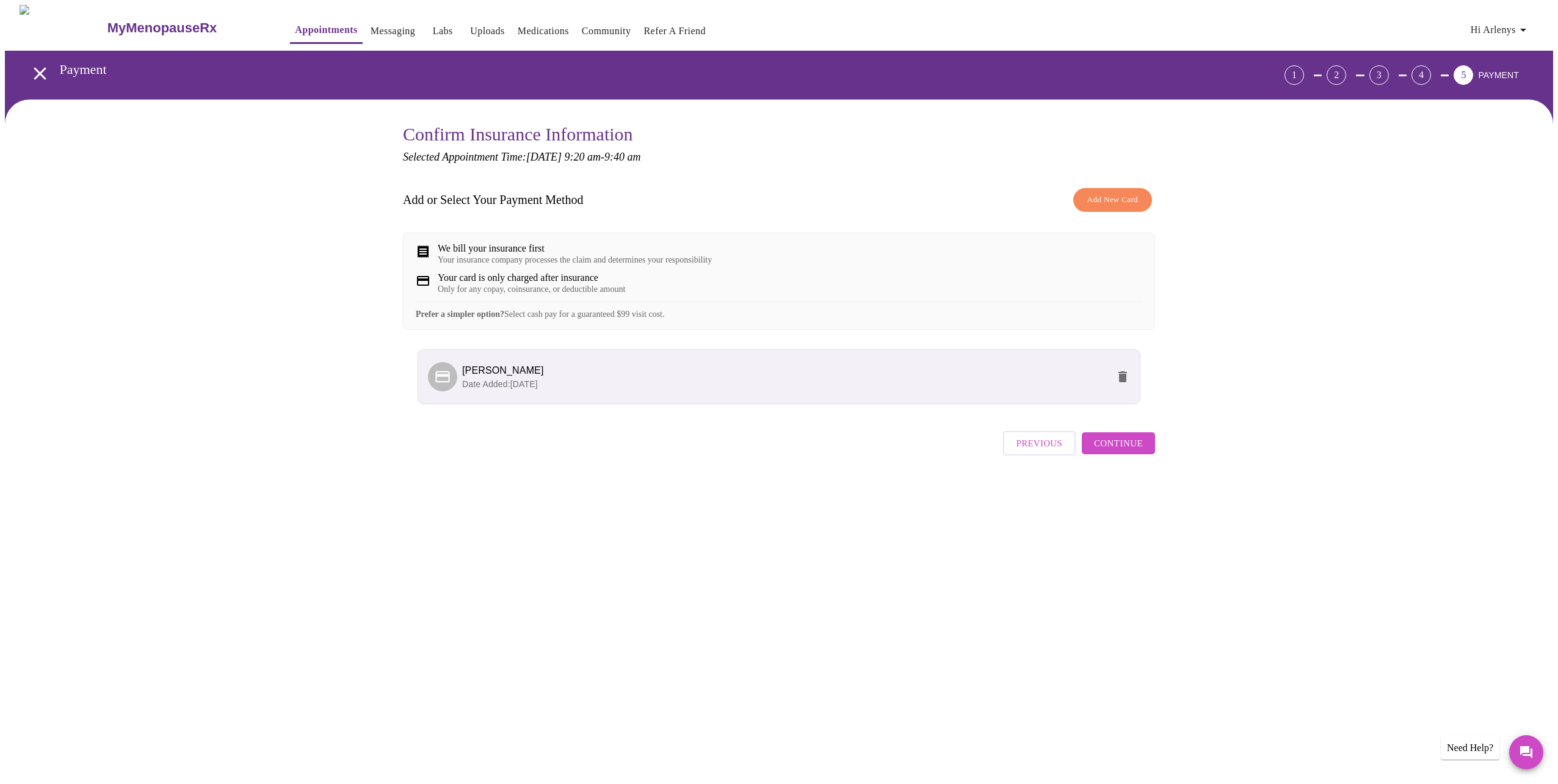
click at [1132, 201] on span "Add New Card" at bounding box center [1113, 199] width 51 height 14
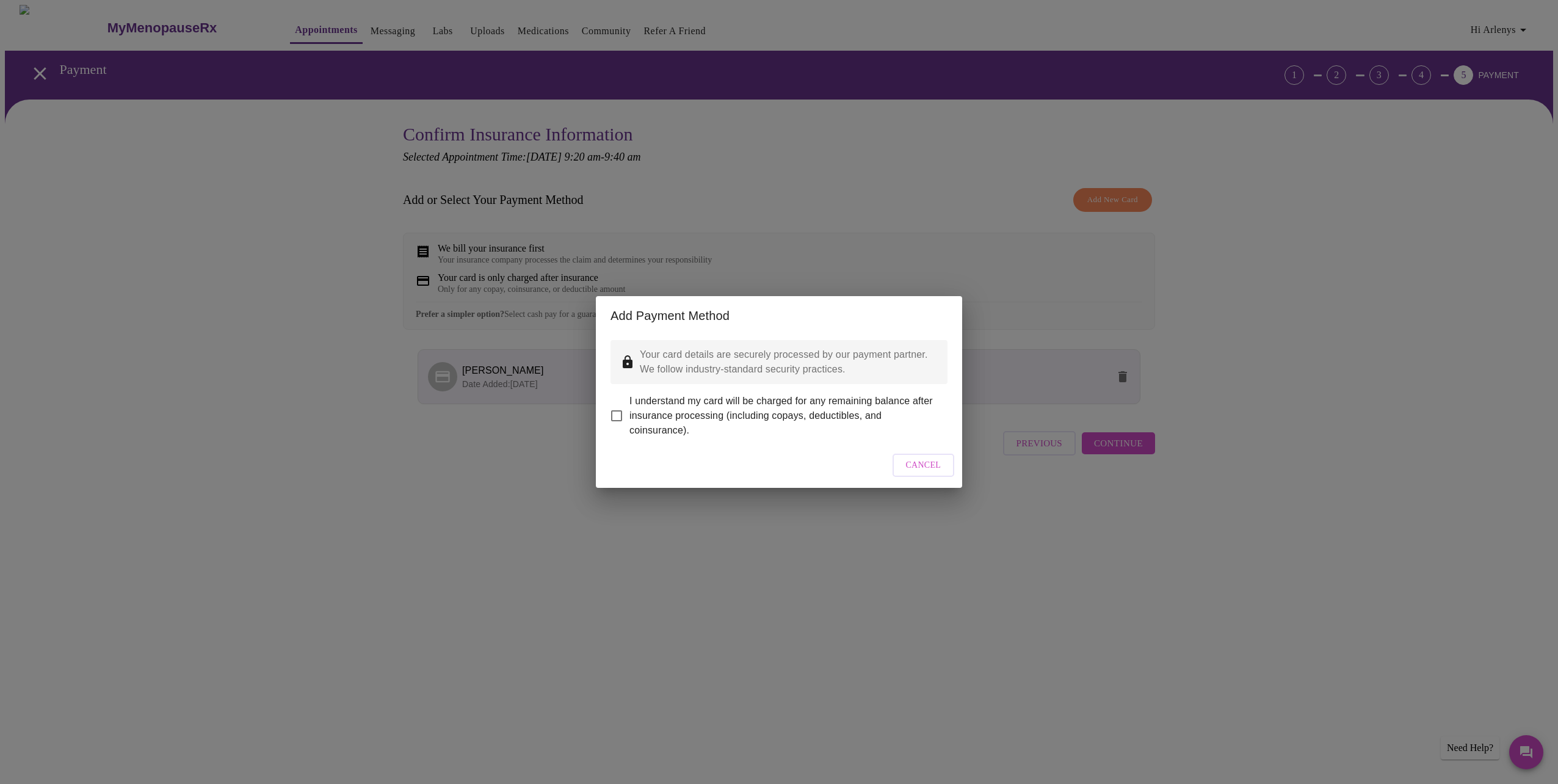
click at [617, 407] on input "I understand my card will be charged for any remaining balance after insurance …" at bounding box center [617, 416] width 25 height 25
checkbox input "true"
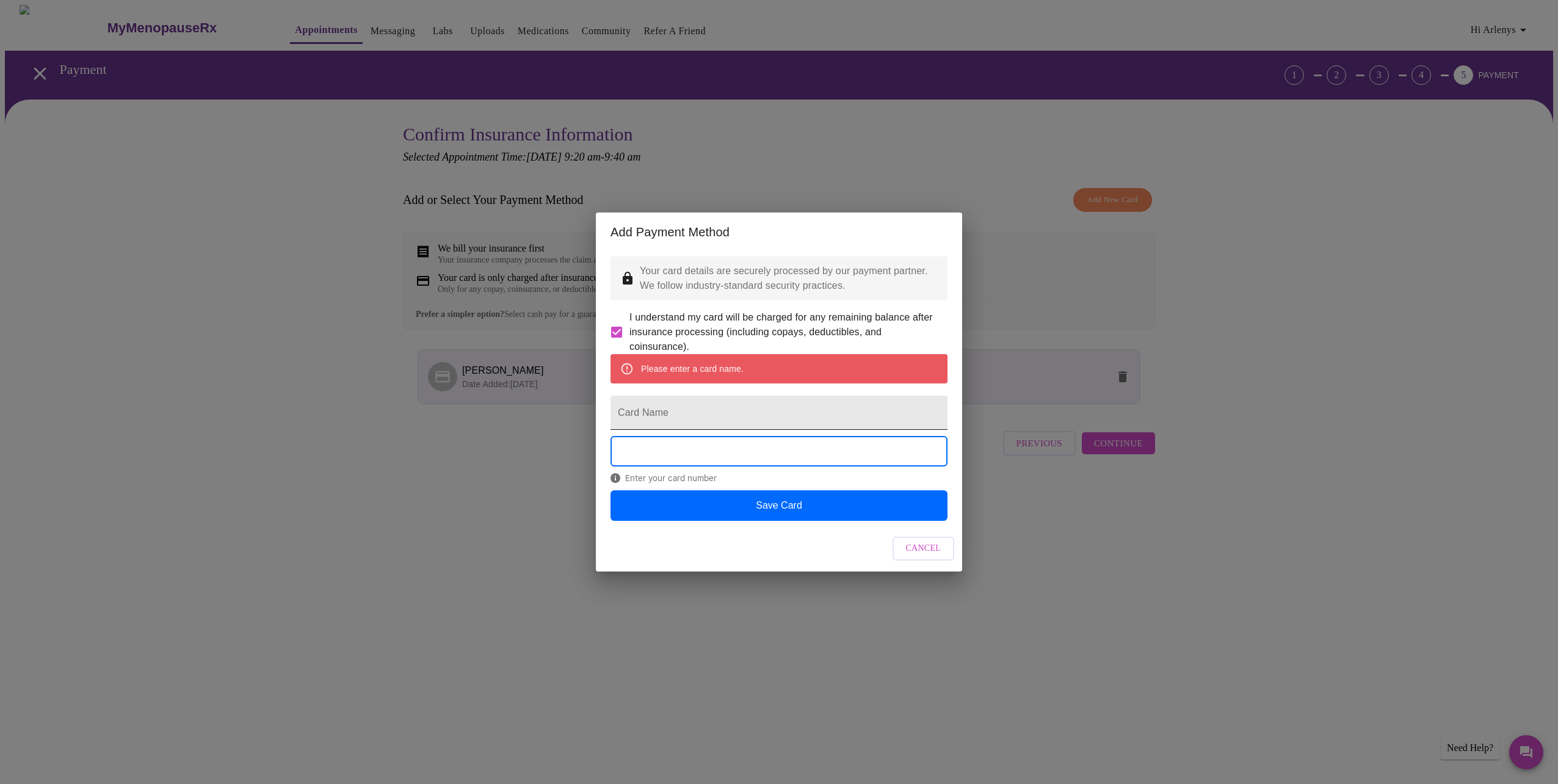
click at [699, 411] on input "Card Name" at bounding box center [778, 413] width 337 height 34
type input "[PERSON_NAME]"
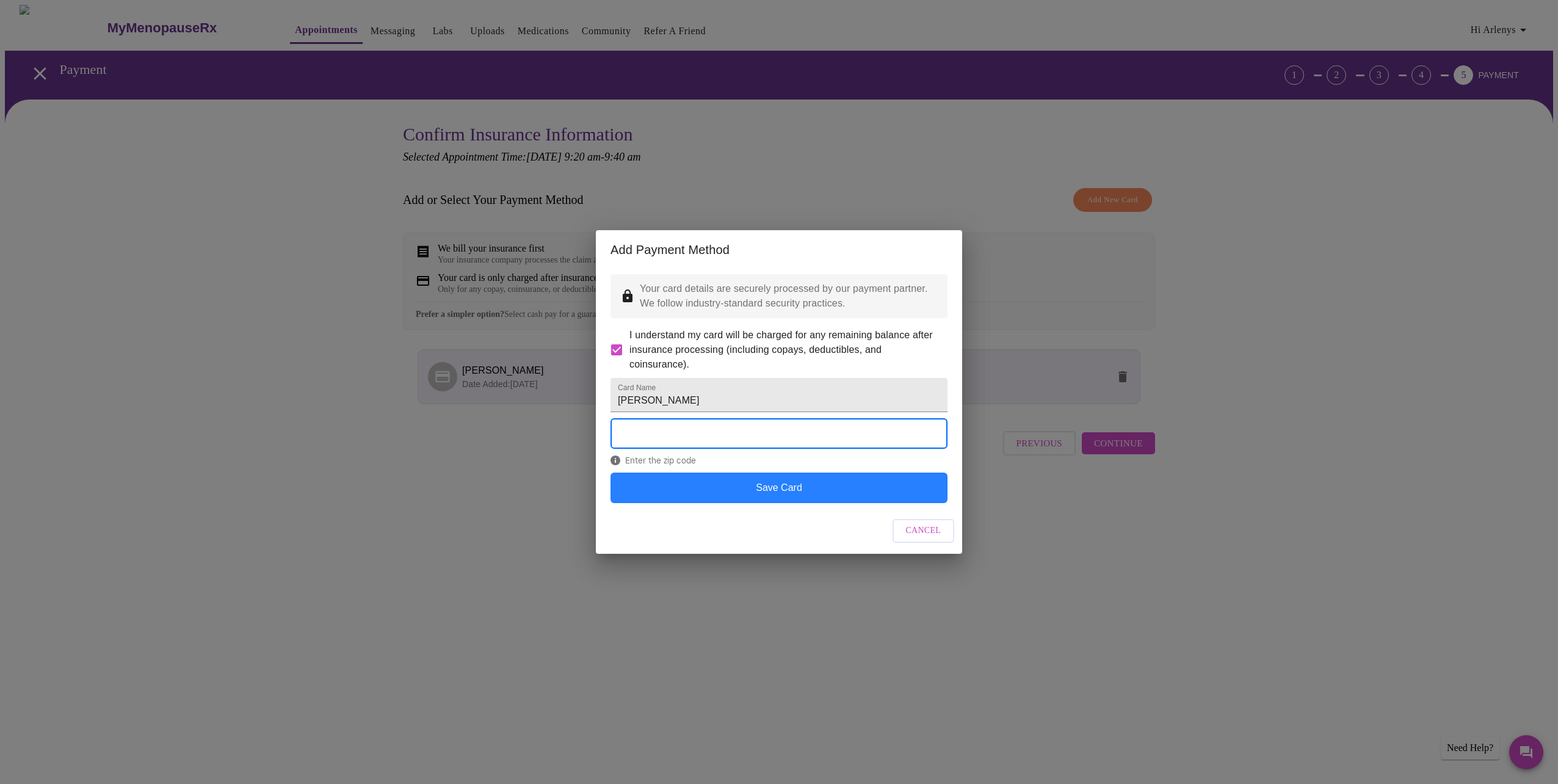
click at [791, 503] on button "Save Card" at bounding box center [778, 488] width 337 height 31
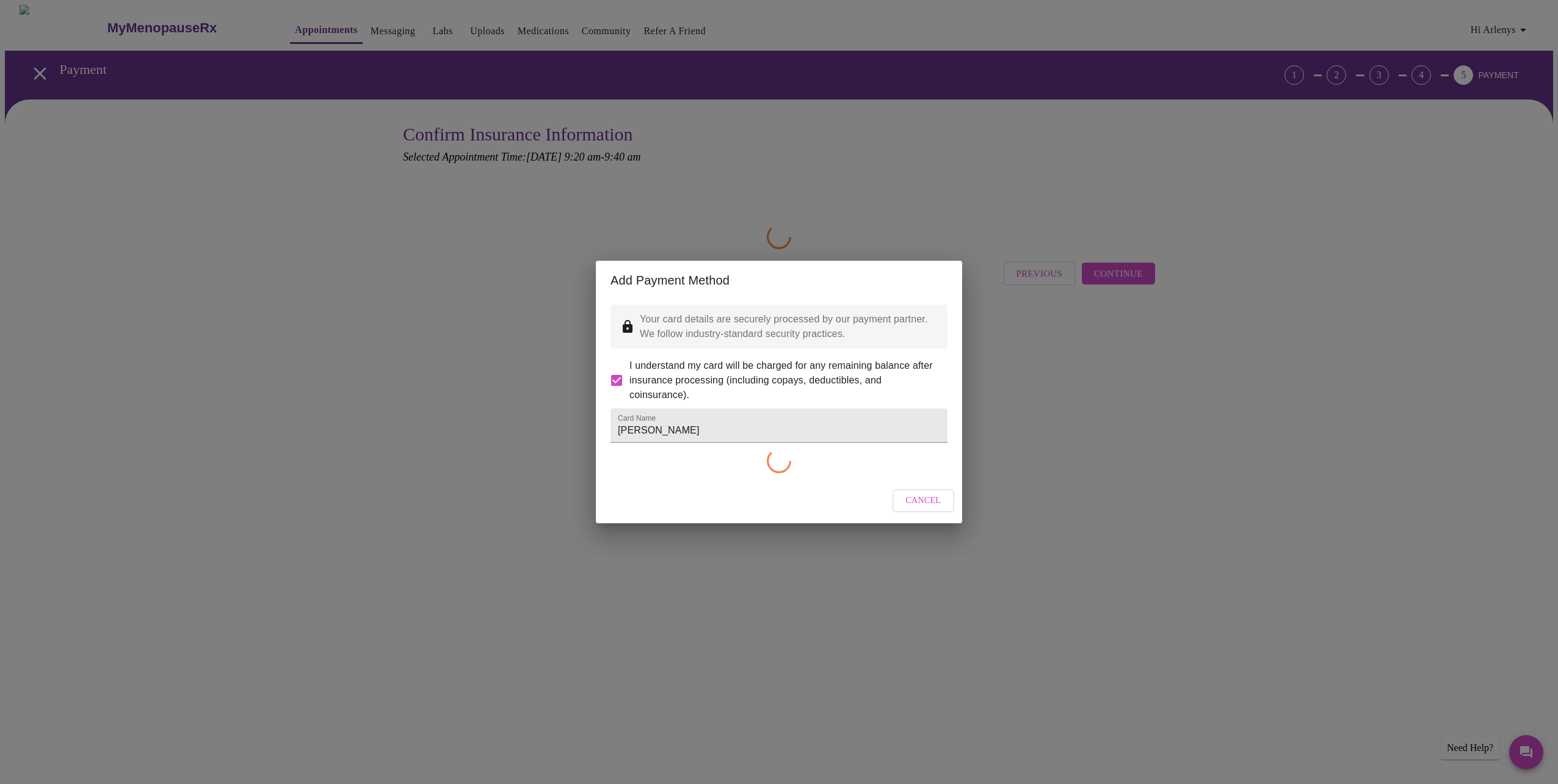
checkbox input "false"
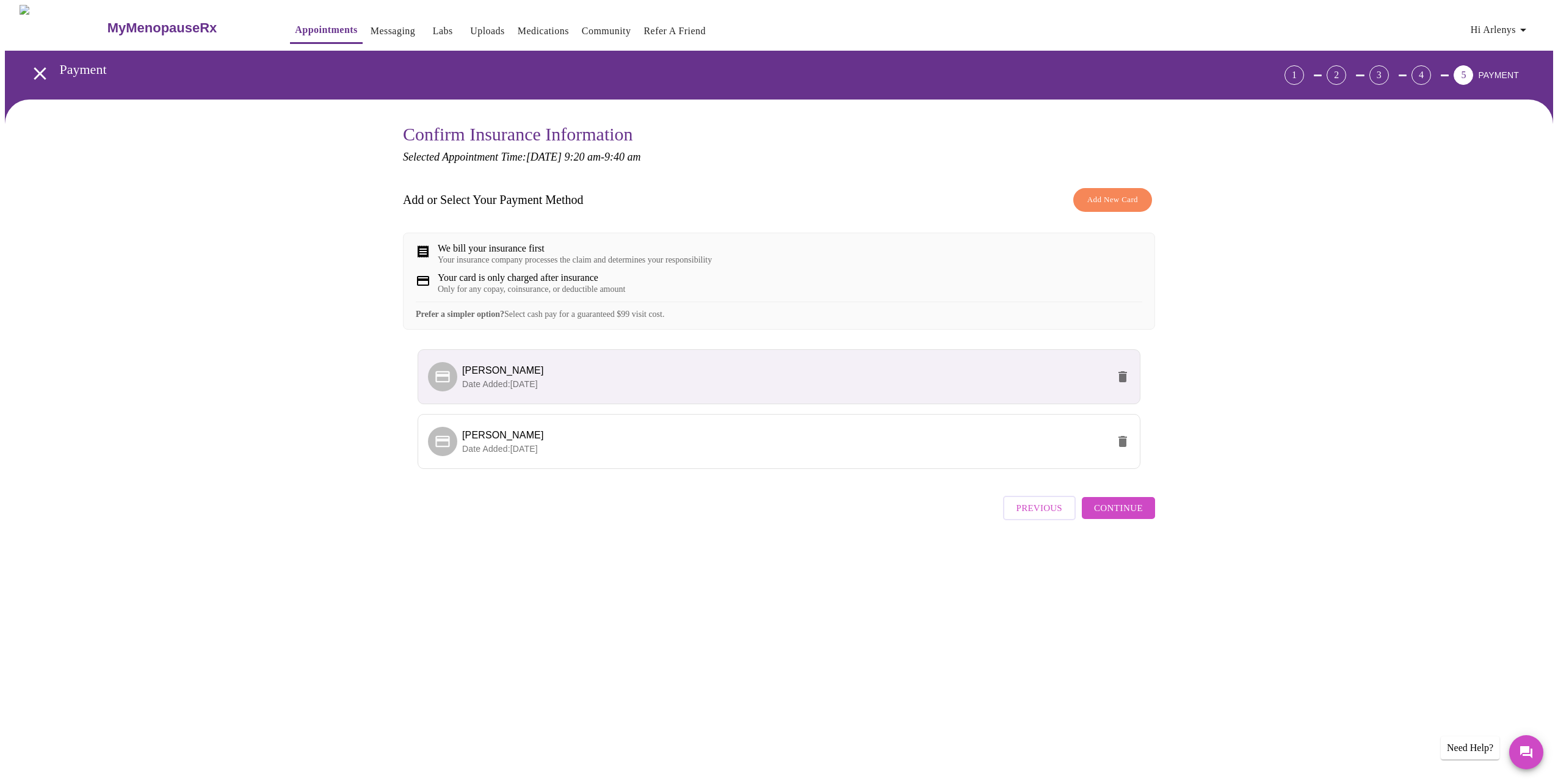
click at [1114, 516] on span "Continue" at bounding box center [1118, 508] width 49 height 16
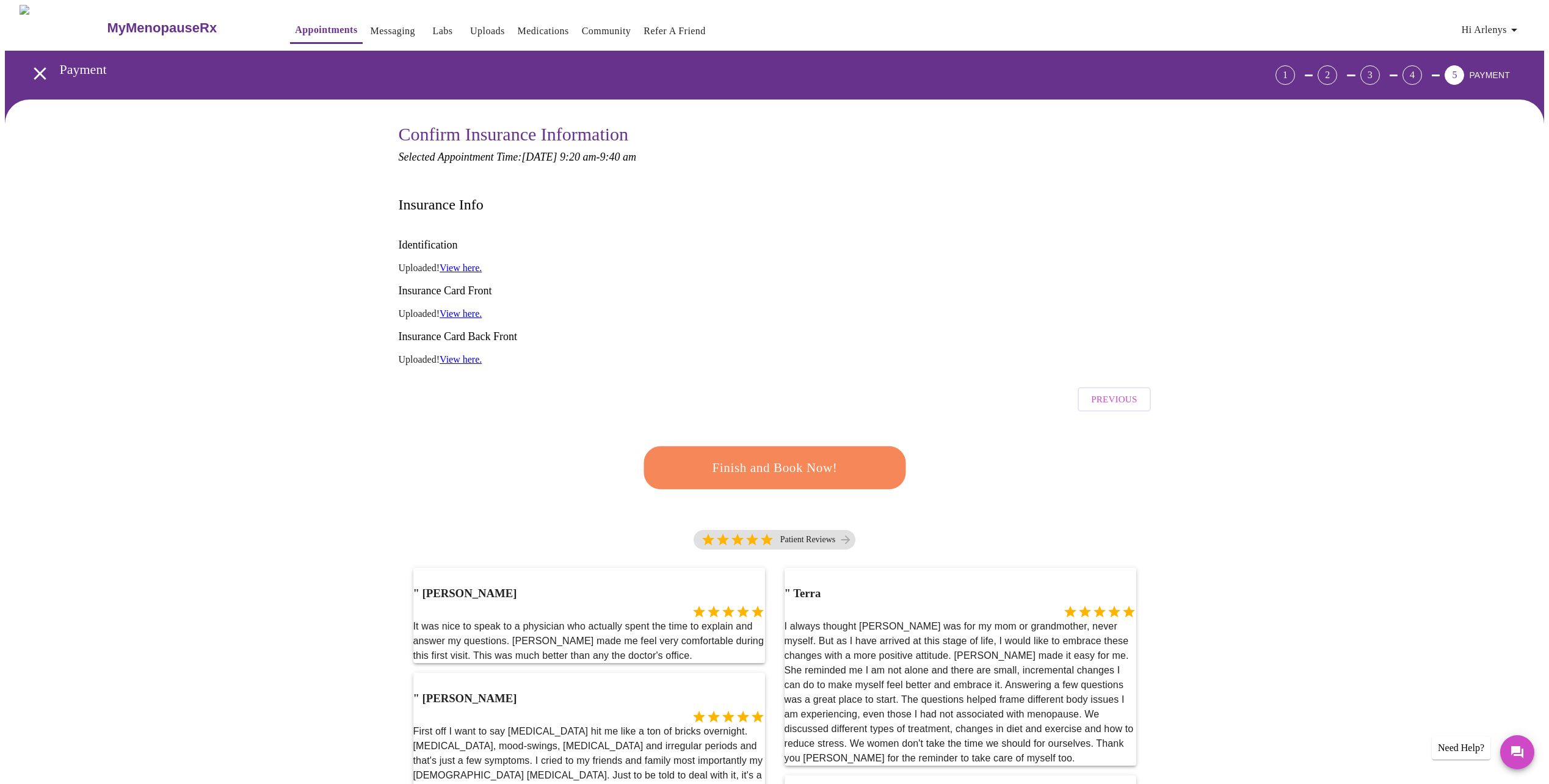
click at [802, 456] on span "Finish and Book Now!" at bounding box center [774, 467] width 226 height 22
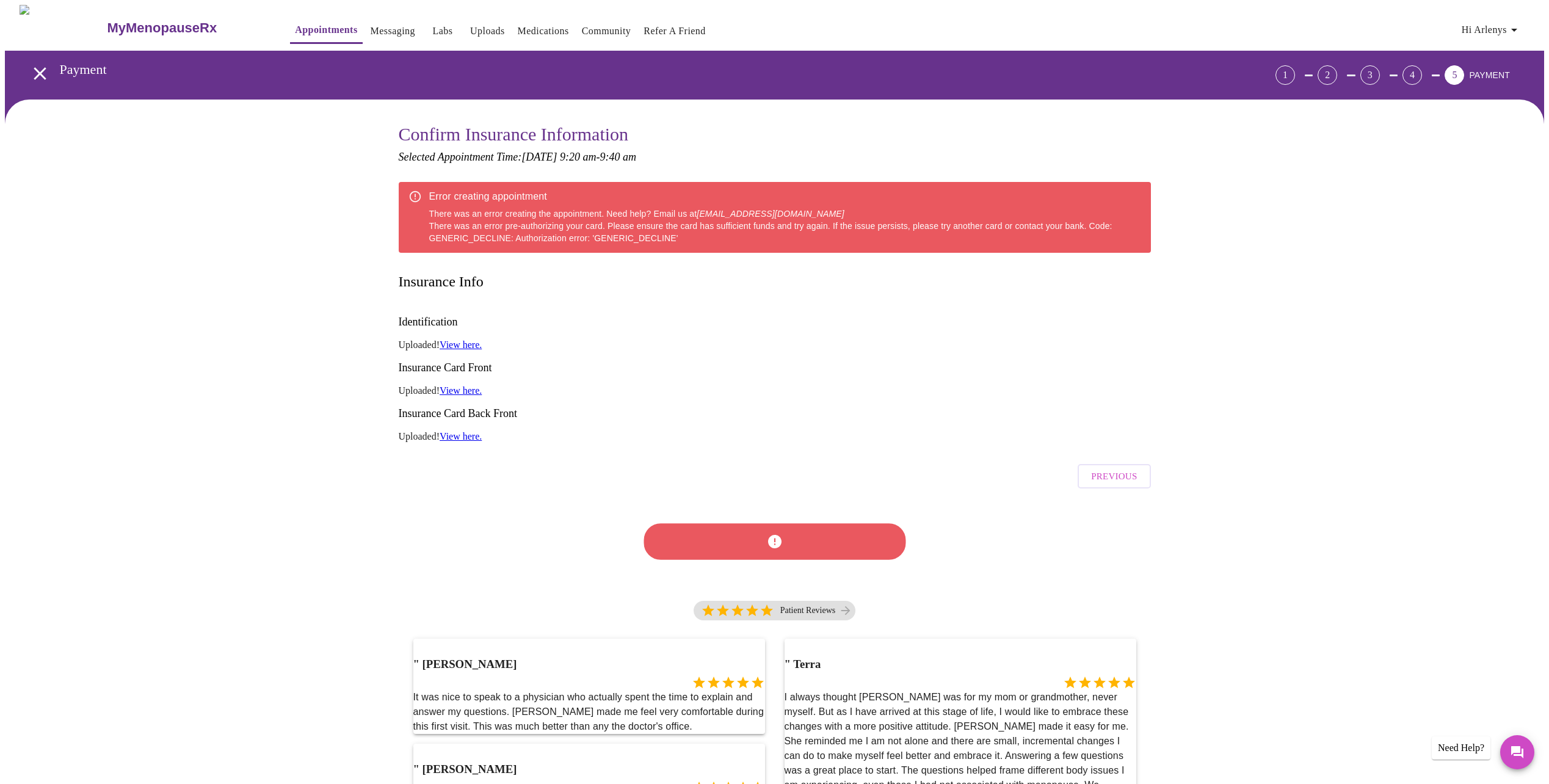
click at [757, 507] on div at bounding box center [774, 541] width 269 height 69
click at [770, 507] on div at bounding box center [774, 542] width 270 height 70
click at [1140, 464] on button "Previous" at bounding box center [1114, 476] width 72 height 25
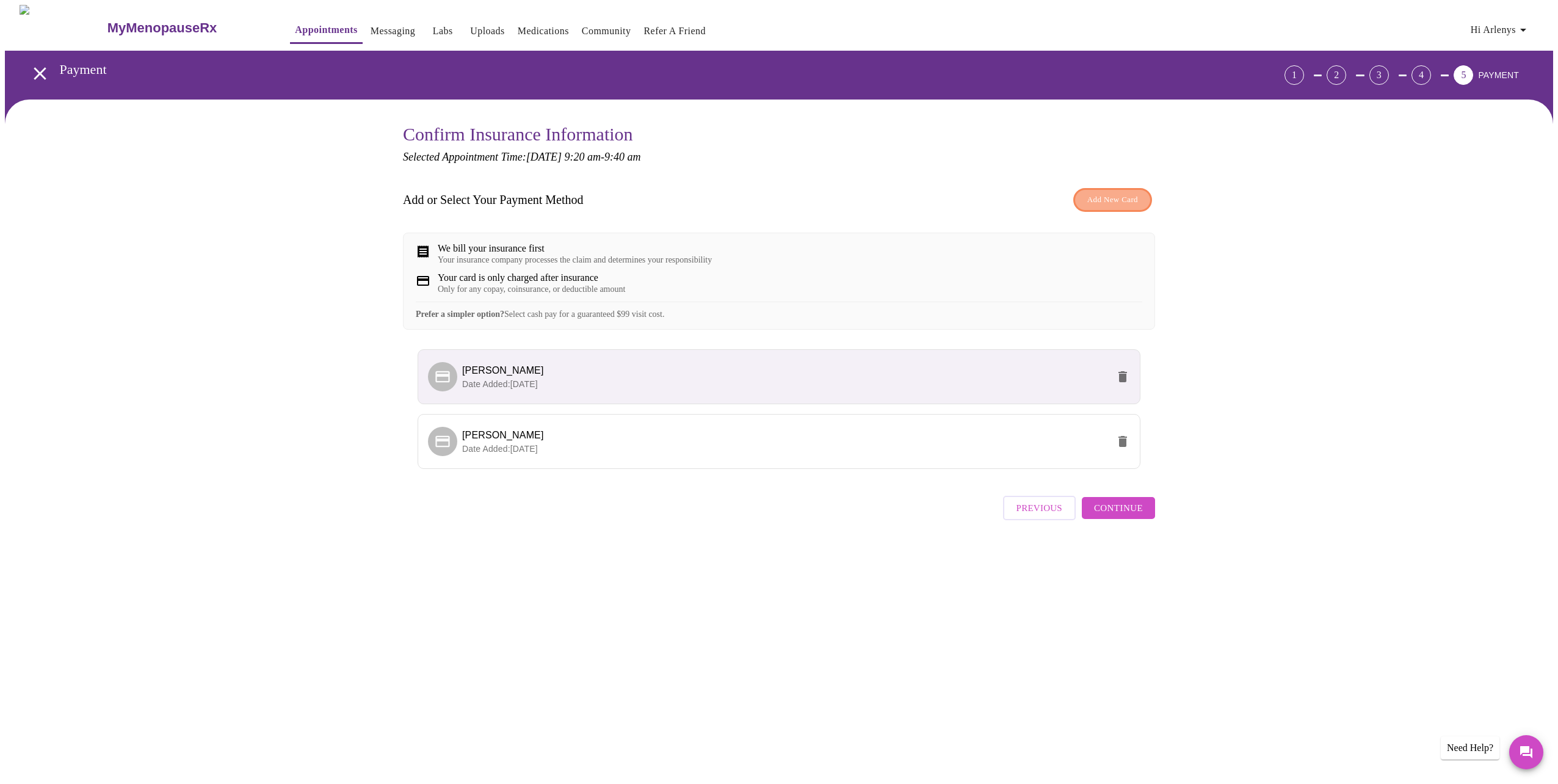
click at [1120, 199] on span "Add New Card" at bounding box center [1113, 199] width 51 height 14
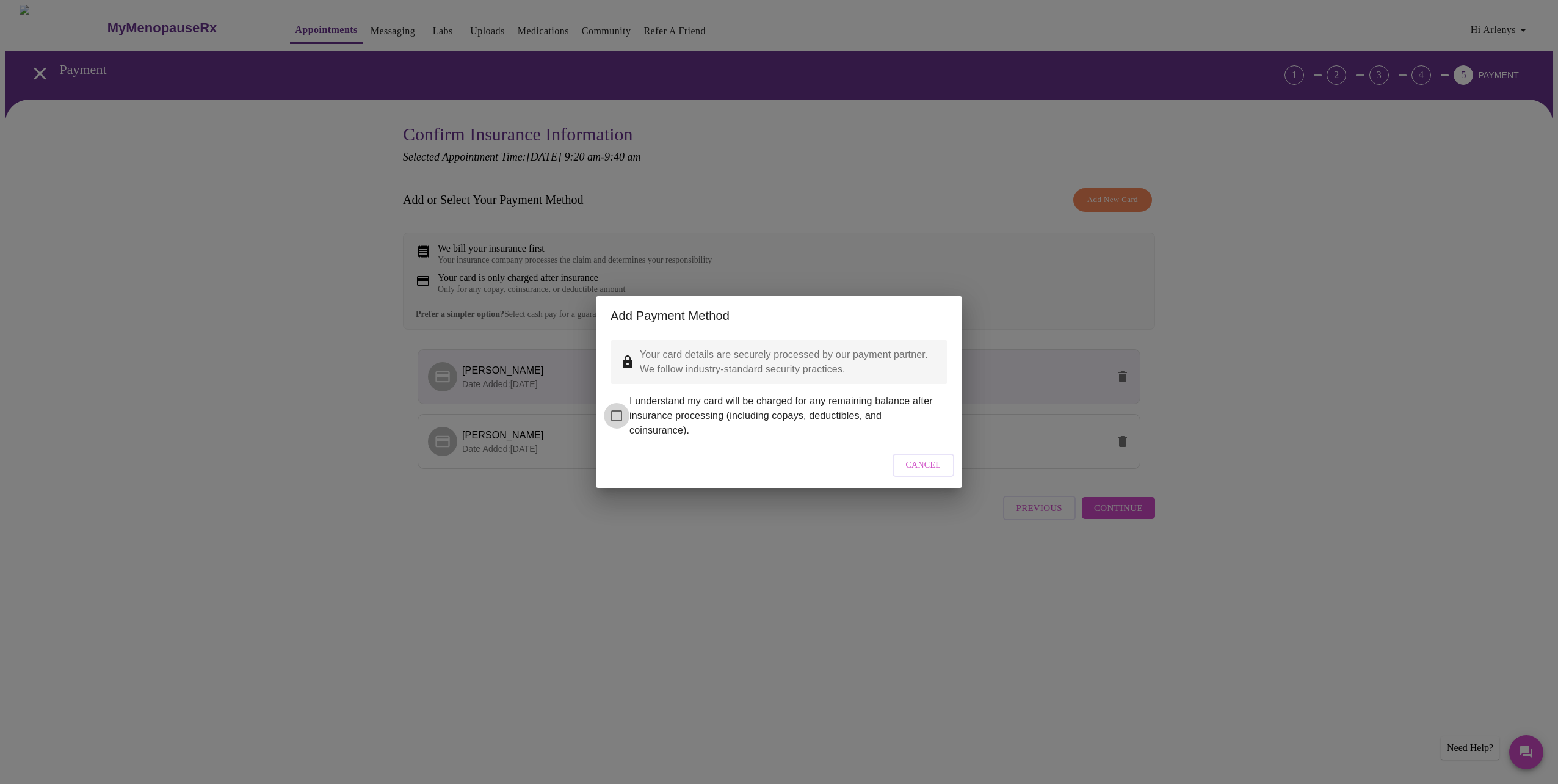
click at [615, 408] on input "I understand my card will be charged for any remaining balance after insurance …" at bounding box center [617, 416] width 25 height 25
checkbox input "true"
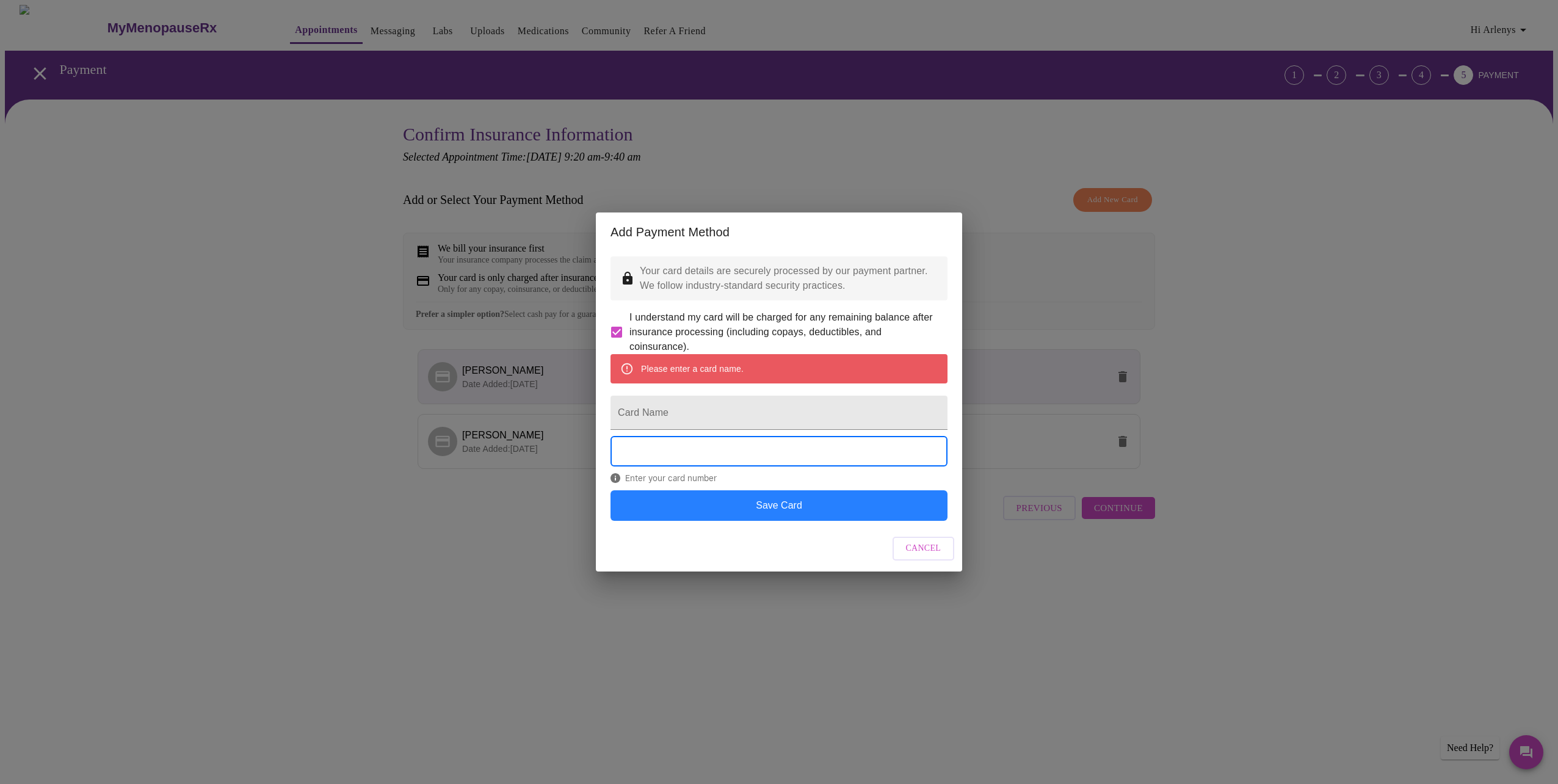
click at [775, 517] on button "Save Card" at bounding box center [778, 505] width 337 height 31
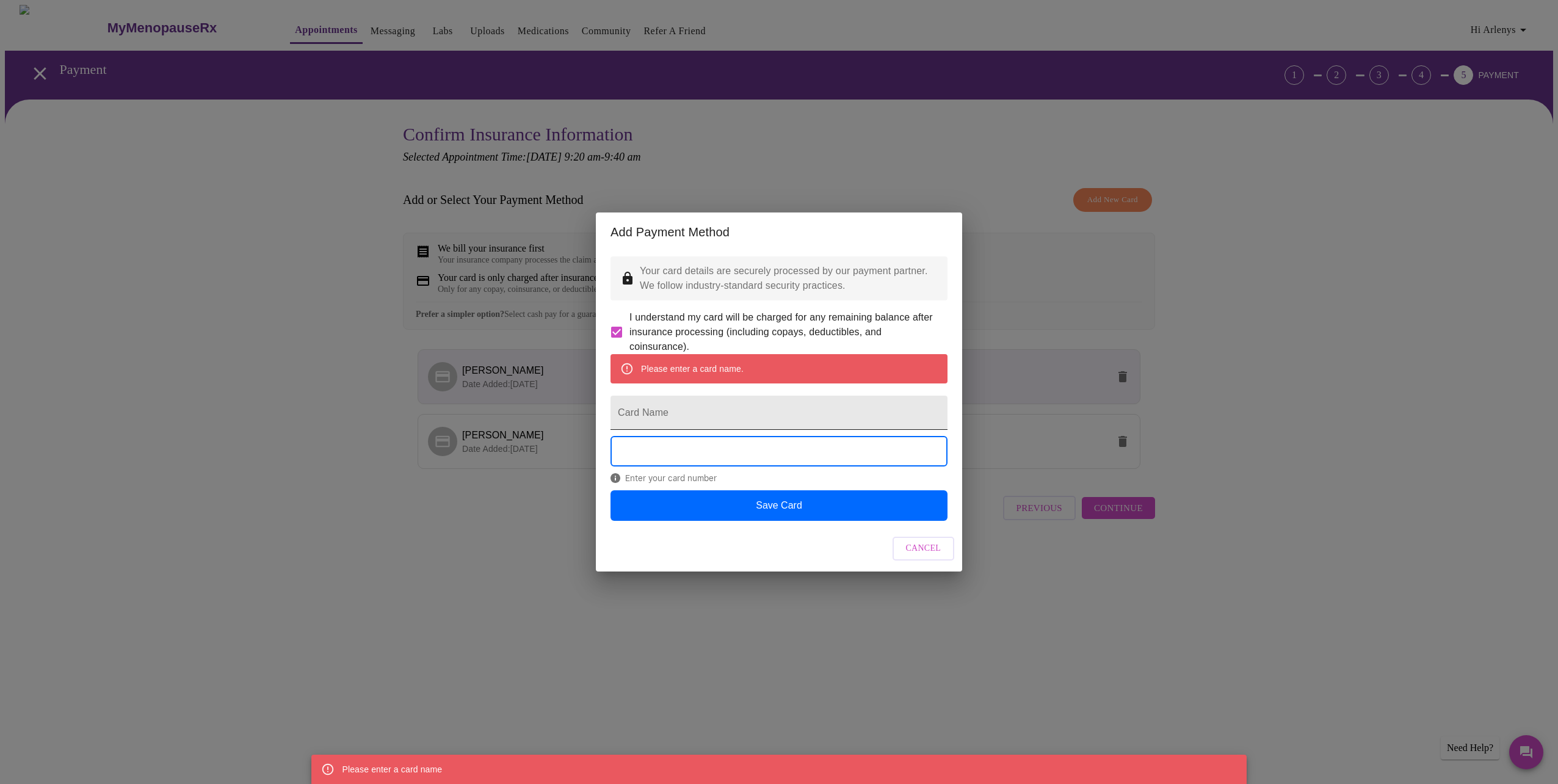
click at [661, 418] on input "Card Name" at bounding box center [778, 413] width 337 height 34
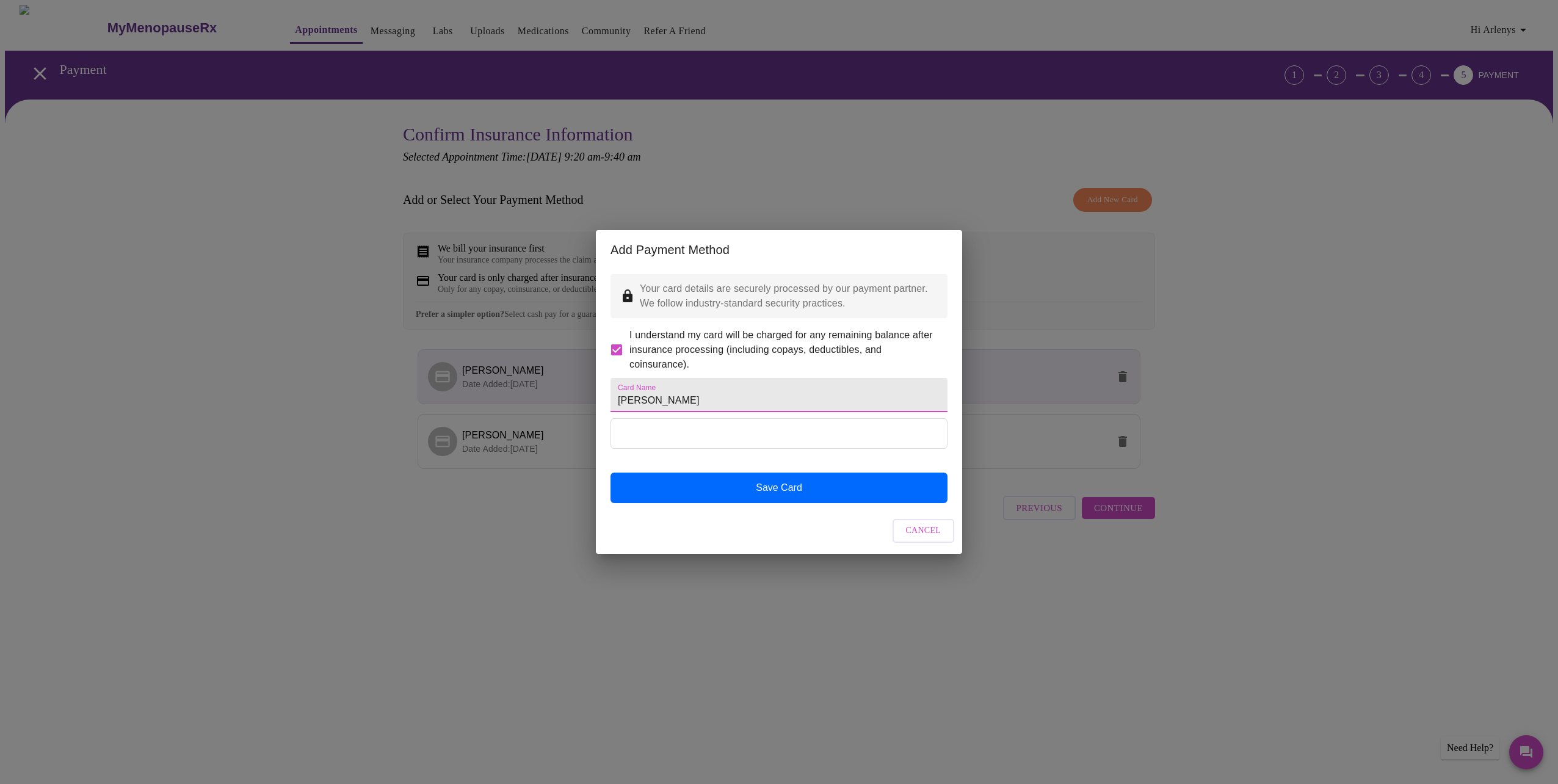
type input "[PERSON_NAME]"
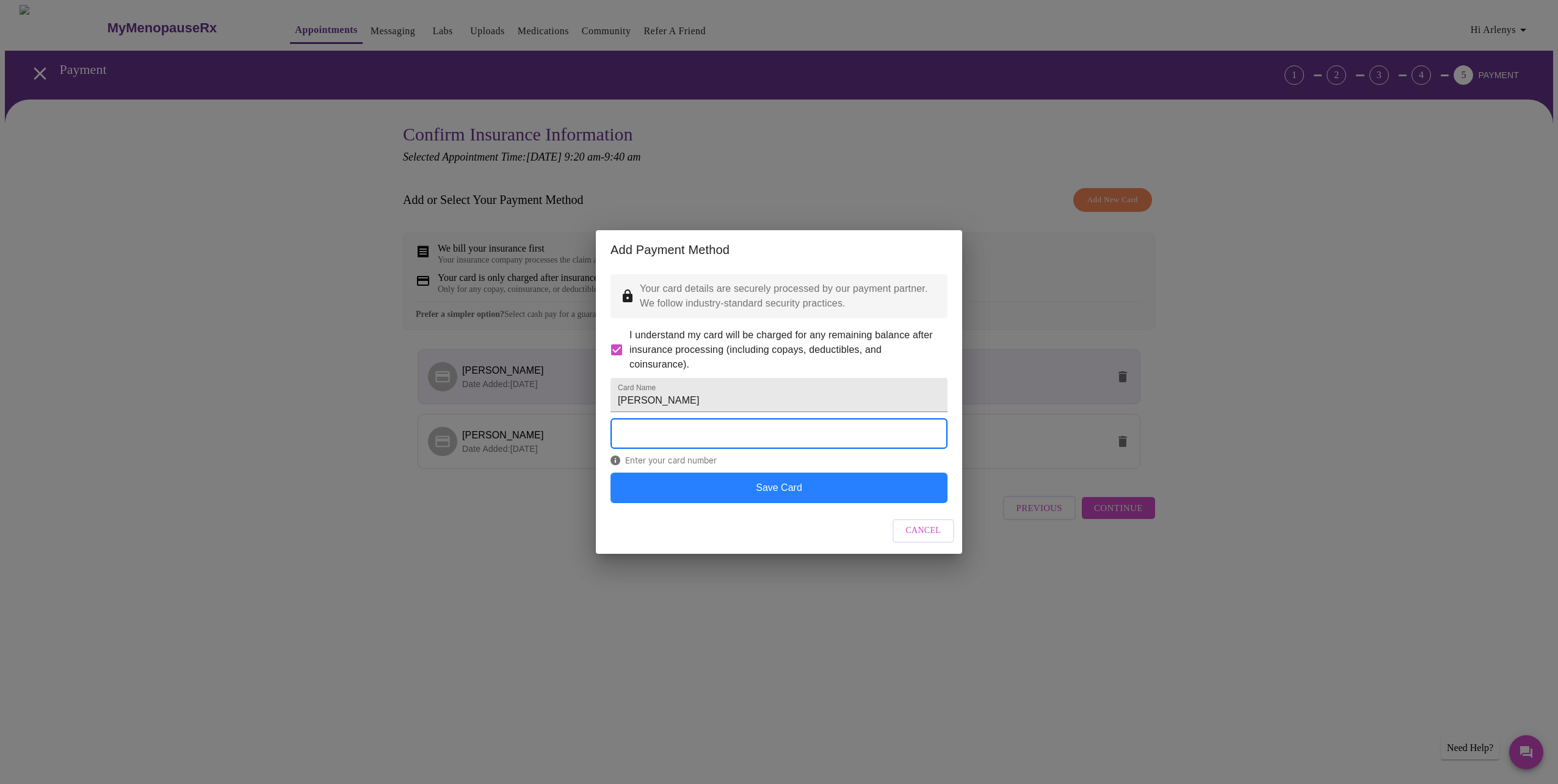
click at [778, 488] on button "Save Card" at bounding box center [778, 488] width 337 height 31
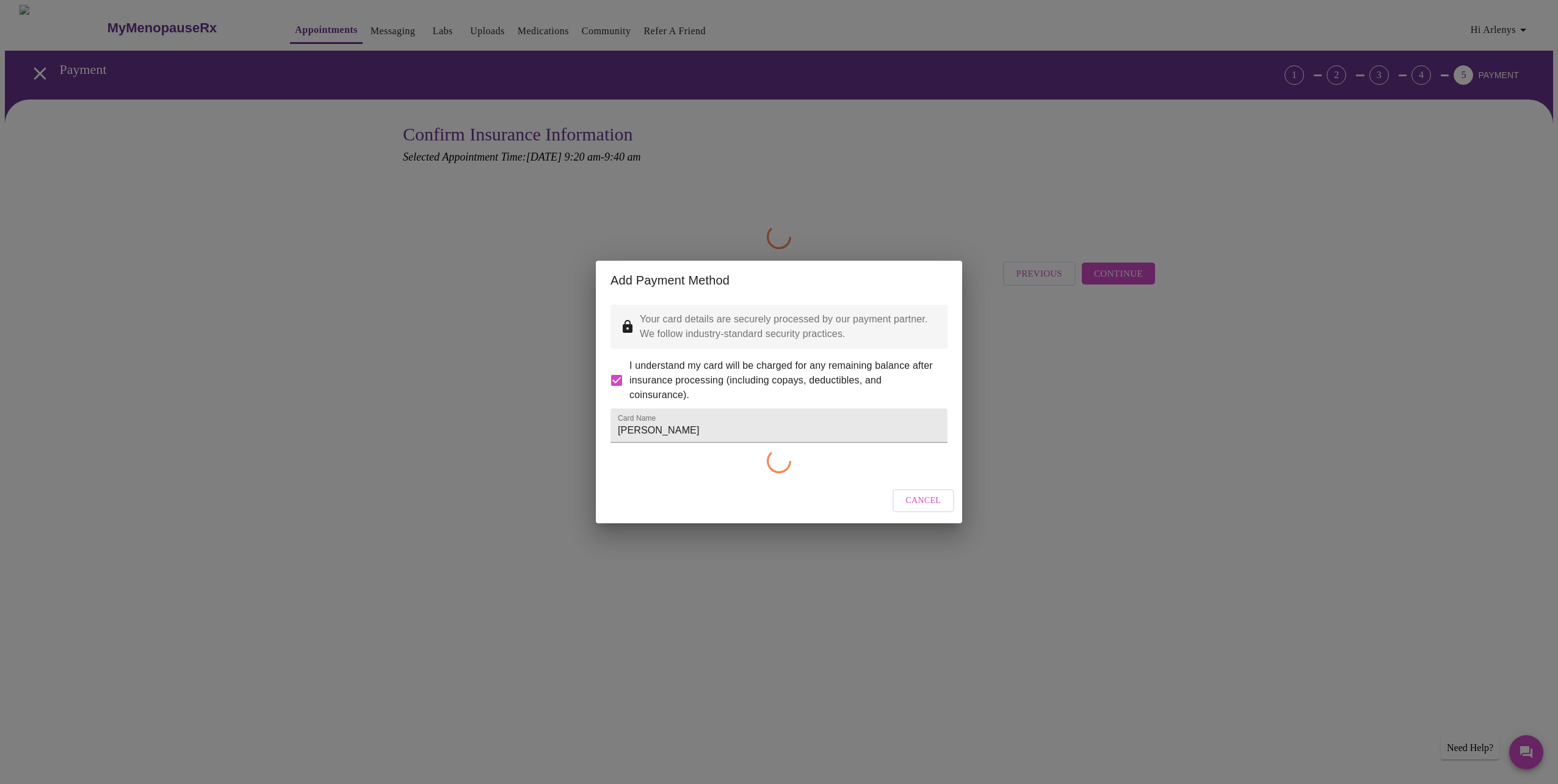
click at [786, 497] on div "Cancel" at bounding box center [779, 500] width 366 height 46
checkbox input "false"
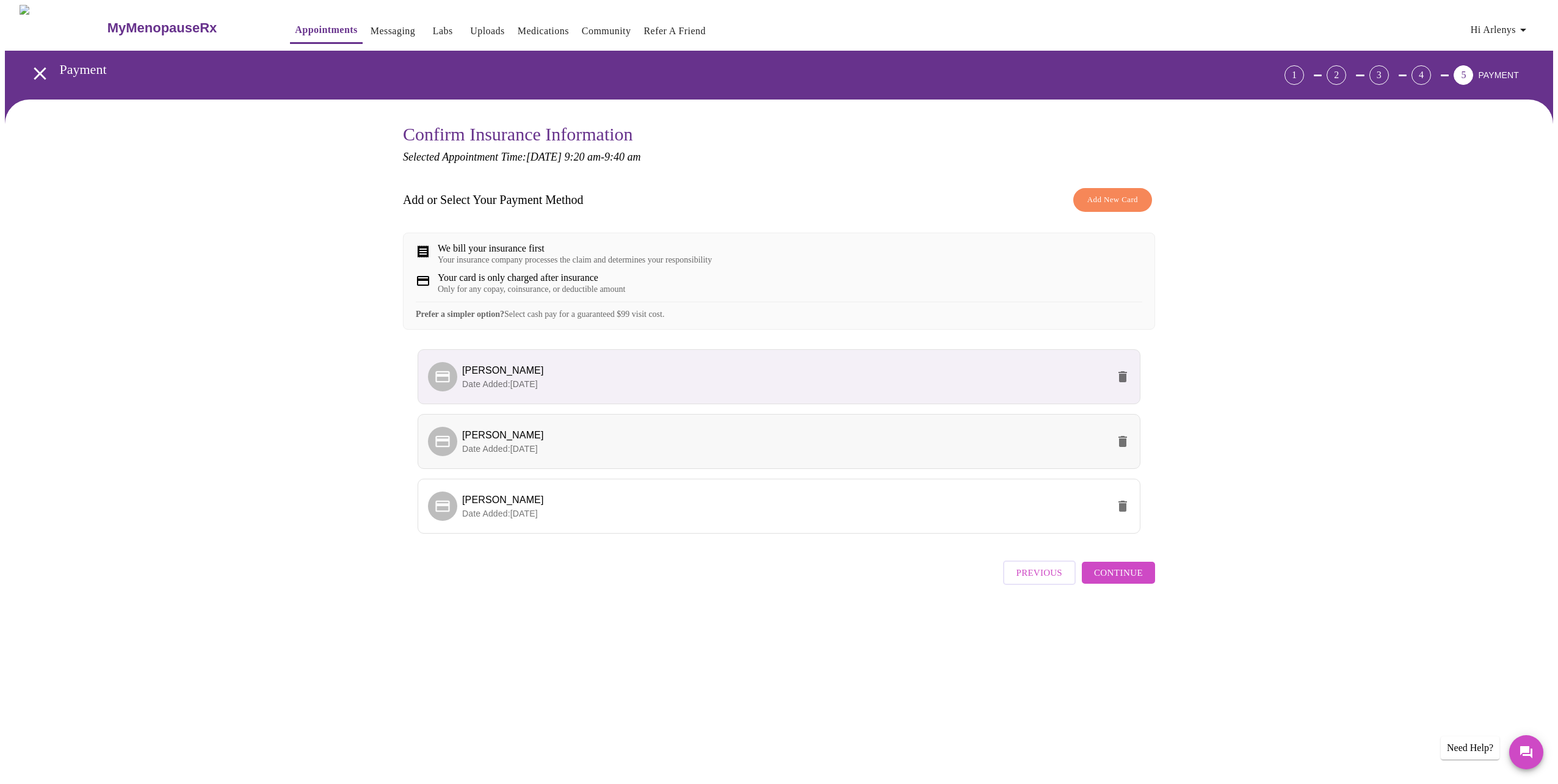
click at [1130, 456] on button "delete" at bounding box center [1123, 441] width 29 height 29
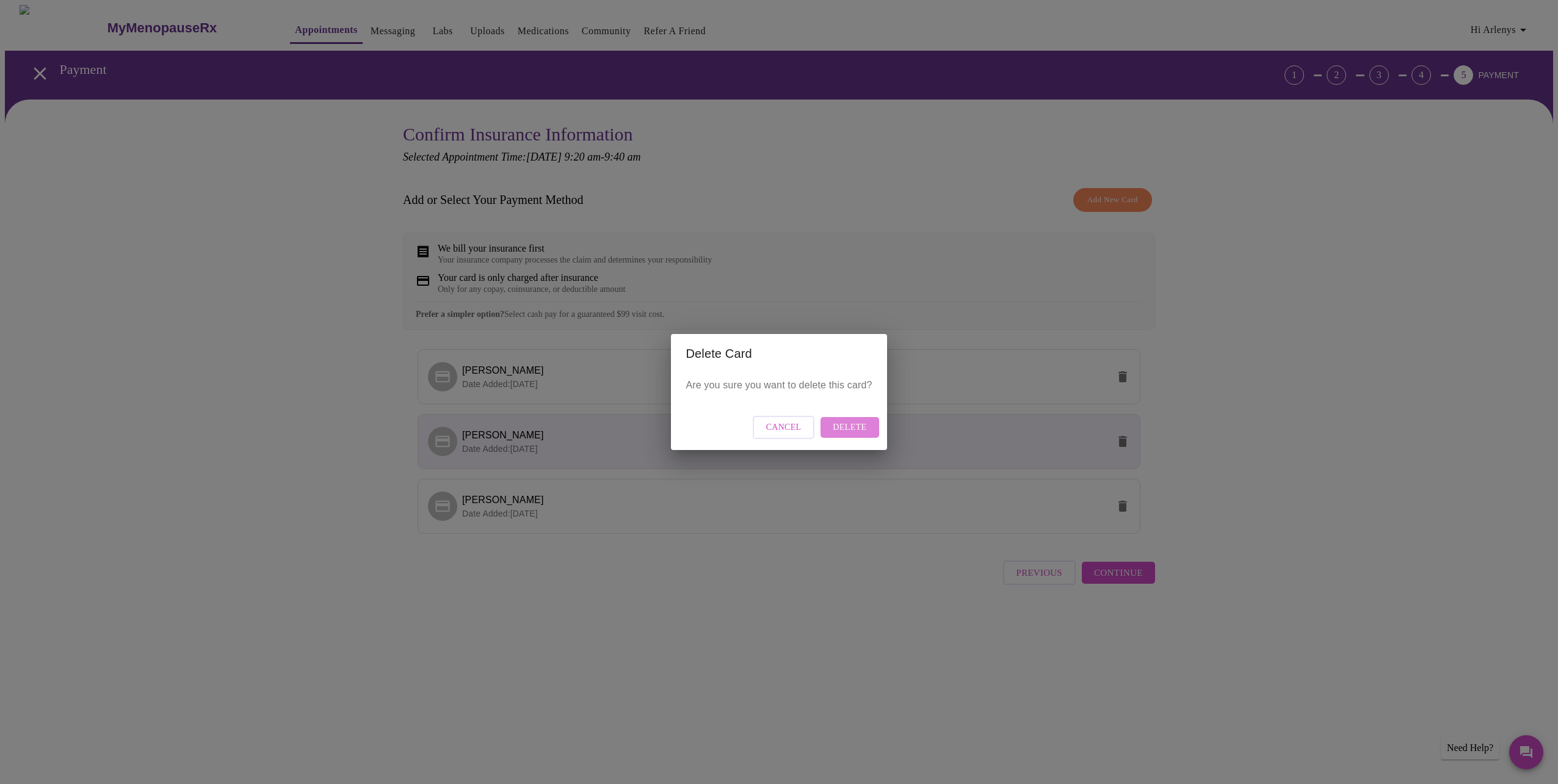
click at [874, 423] on button "Delete" at bounding box center [850, 427] width 58 height 22
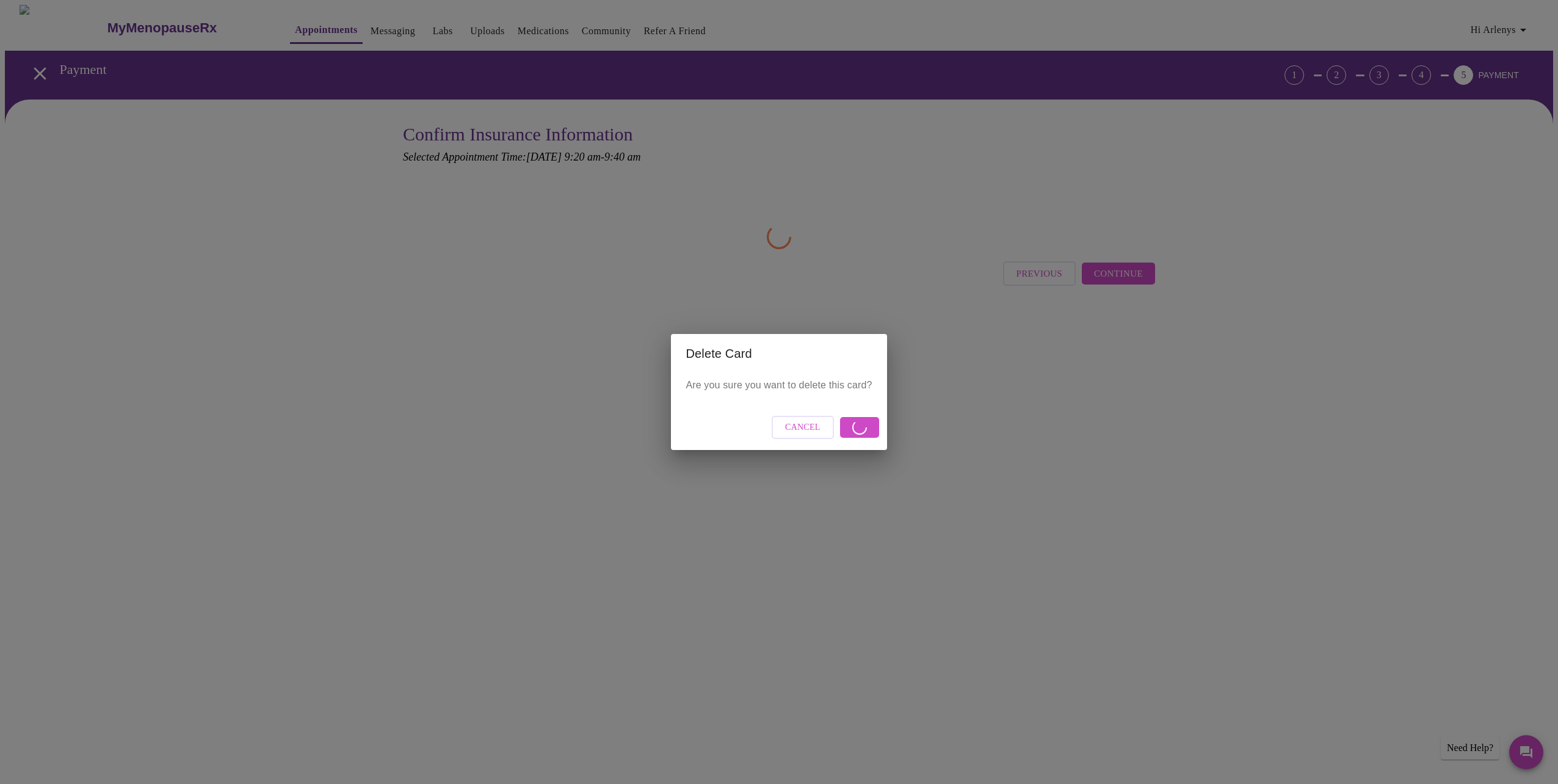
click at [792, 425] on span "Cancel" at bounding box center [802, 427] width 35 height 15
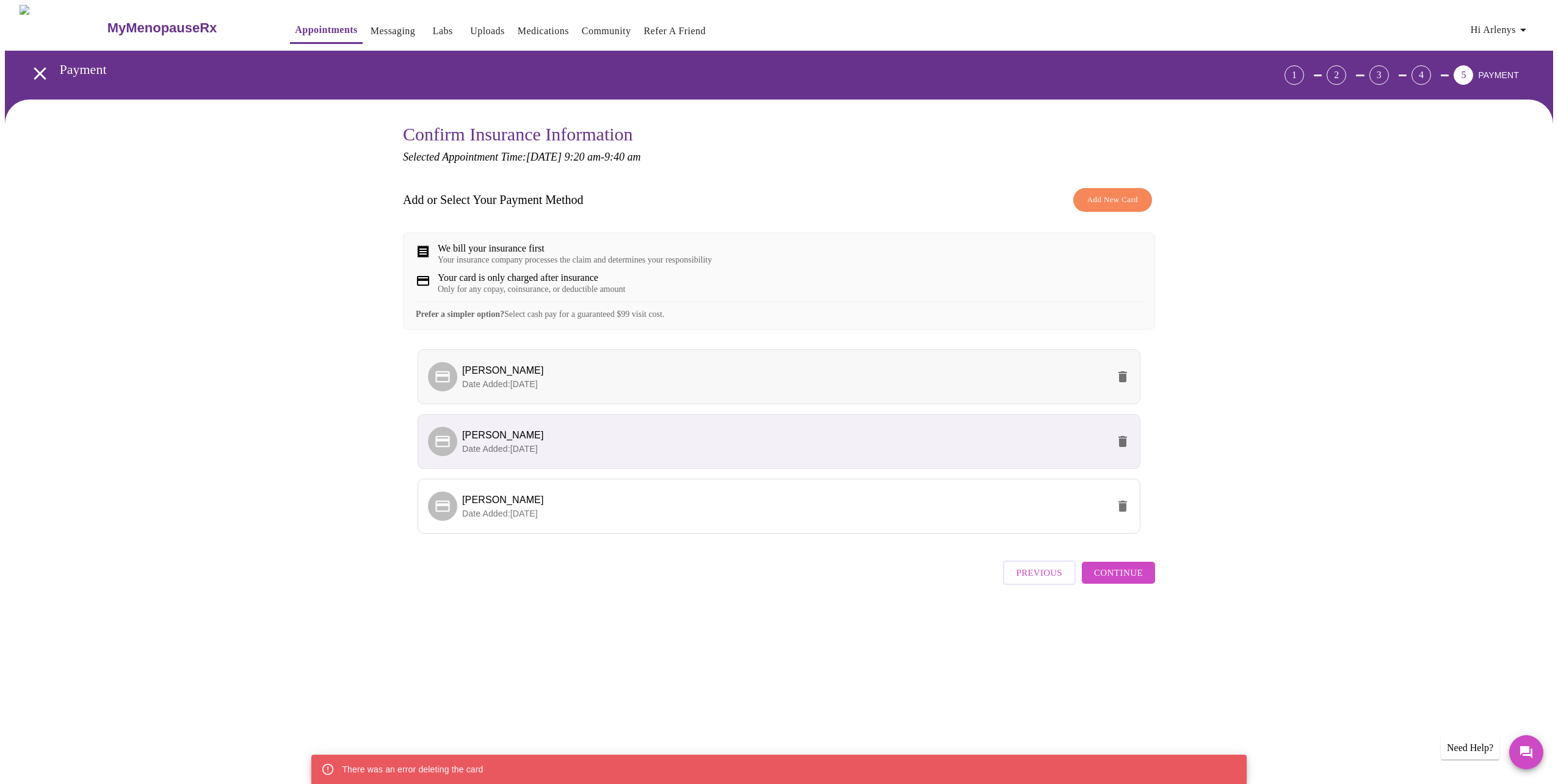
click at [1122, 384] on icon "delete" at bounding box center [1123, 377] width 15 height 15
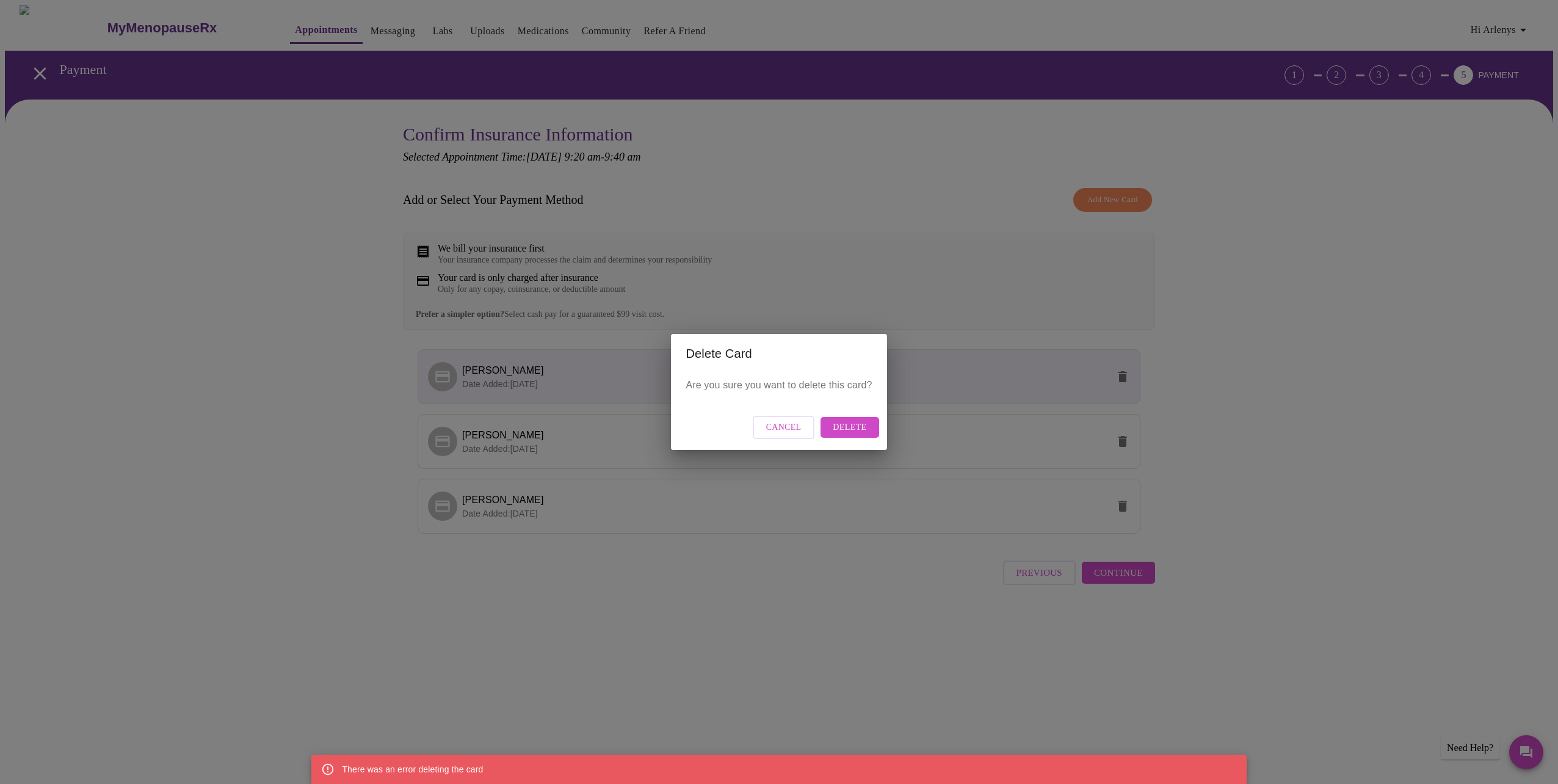
click at [839, 427] on span "Delete" at bounding box center [849, 427] width 34 height 15
click at [864, 426] on span "Delete" at bounding box center [849, 427] width 34 height 15
click at [865, 425] on span "Delete" at bounding box center [849, 427] width 34 height 15
click at [819, 622] on div "Delete Card Are you sure you want to delete this card? Cancel Delete" at bounding box center [779, 392] width 1558 height 784
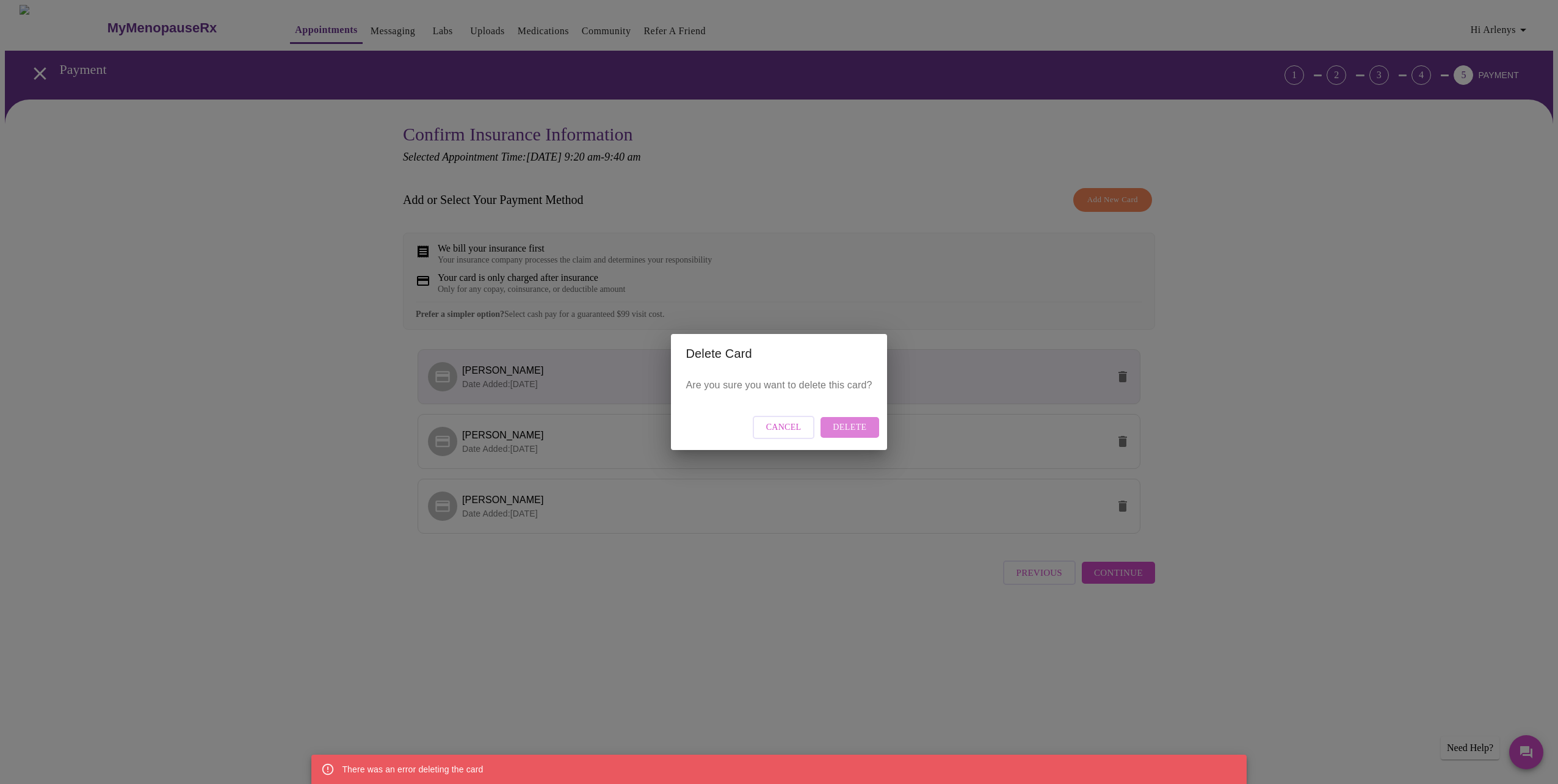
click at [853, 423] on span "Delete" at bounding box center [849, 427] width 34 height 15
click at [1260, 453] on div "Delete Card Are you sure you want to delete this card? Cancel Delete" at bounding box center [779, 392] width 1558 height 784
click at [801, 426] on span "Cancel" at bounding box center [783, 427] width 35 height 15
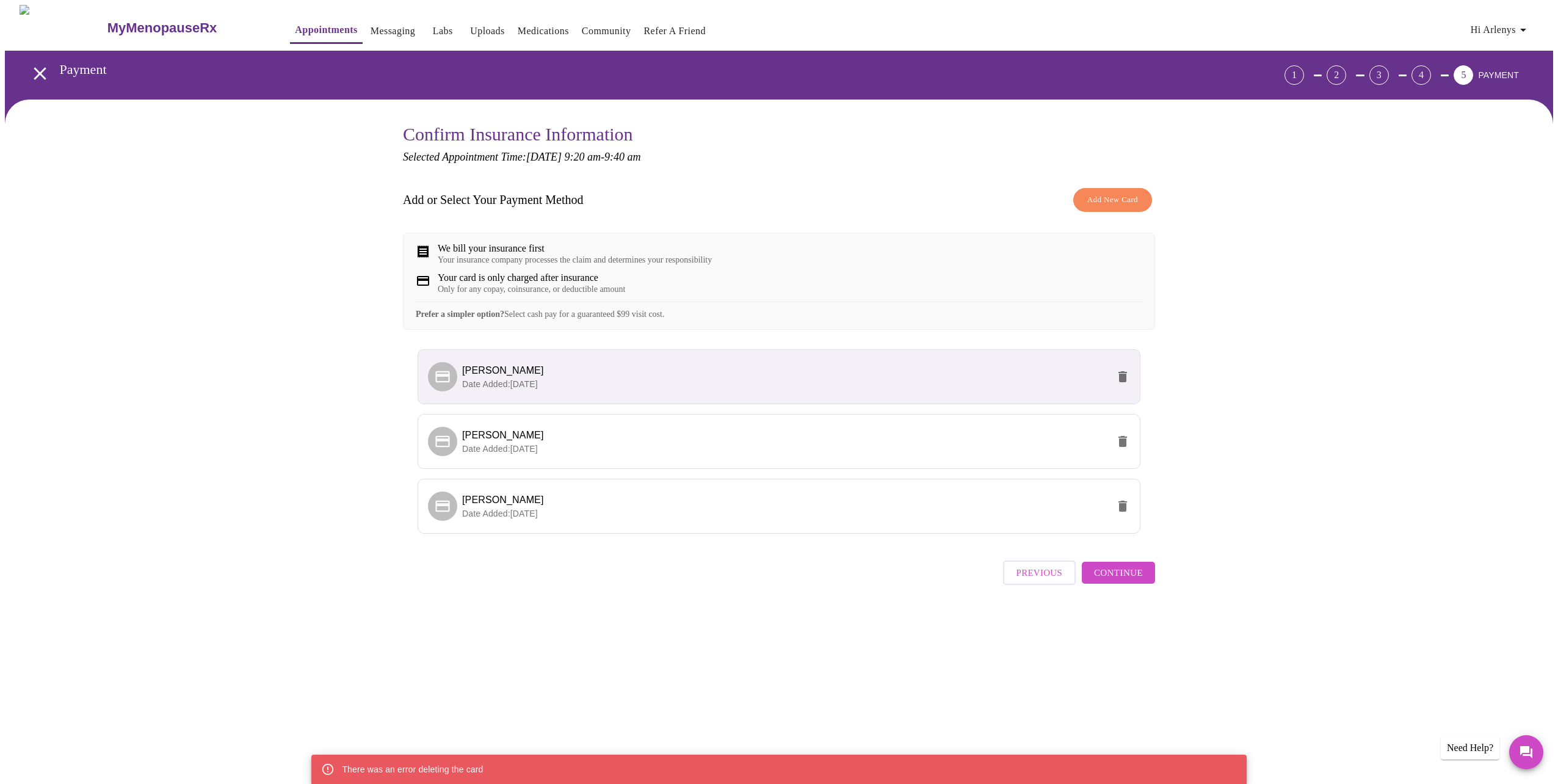
click at [1123, 382] on icon "delete" at bounding box center [1123, 376] width 8 height 11
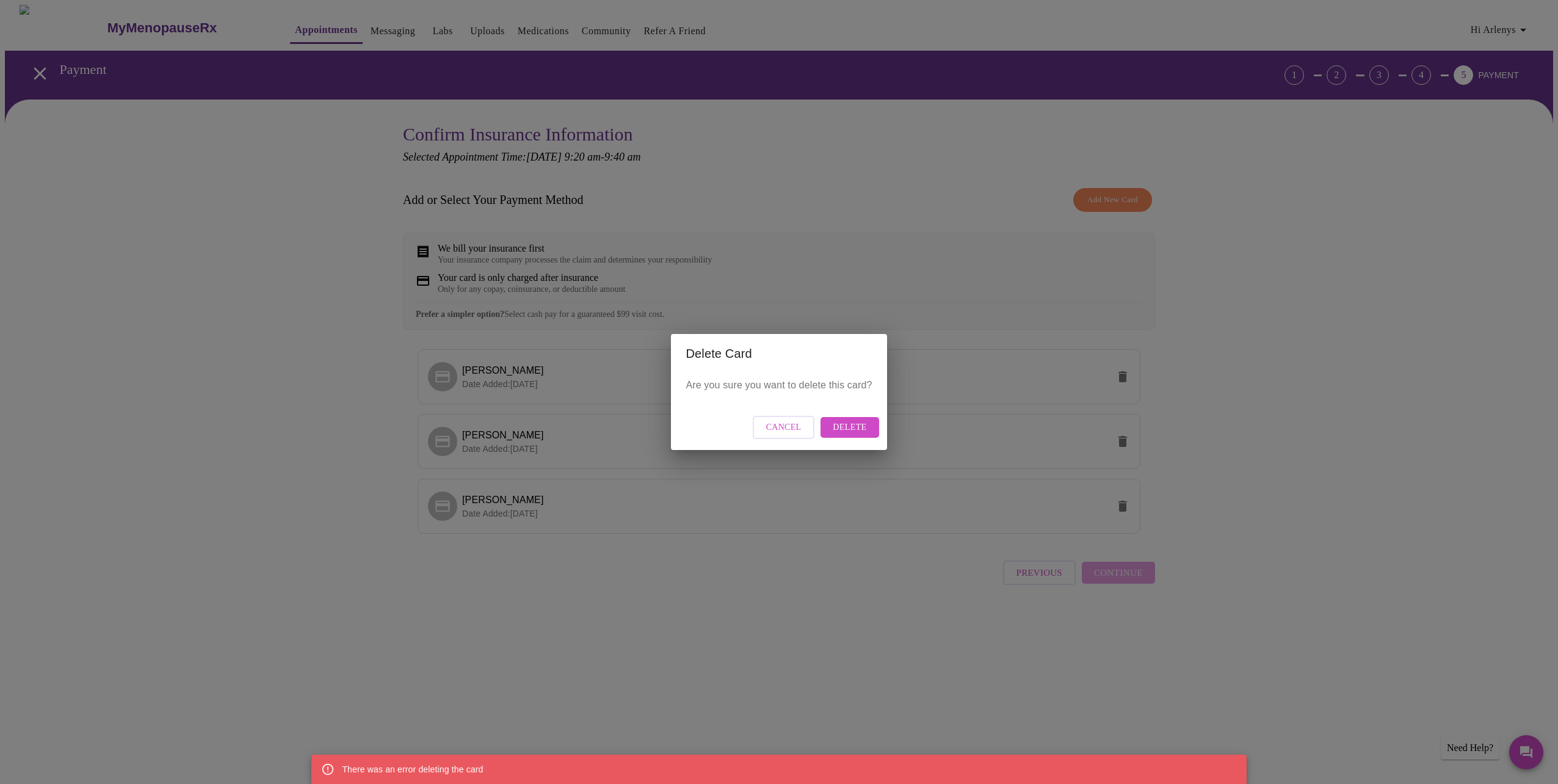
click at [875, 423] on button "Delete" at bounding box center [850, 427] width 58 height 22
